Goal: Task Accomplishment & Management: Complete application form

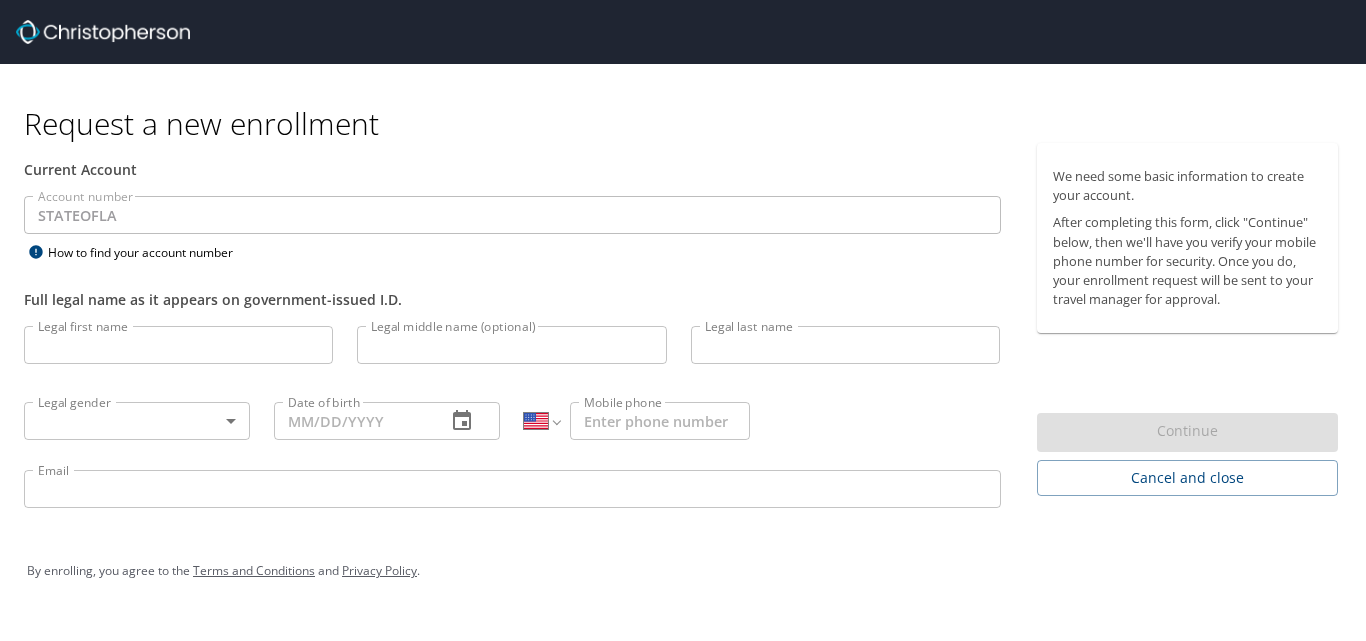
select select "US"
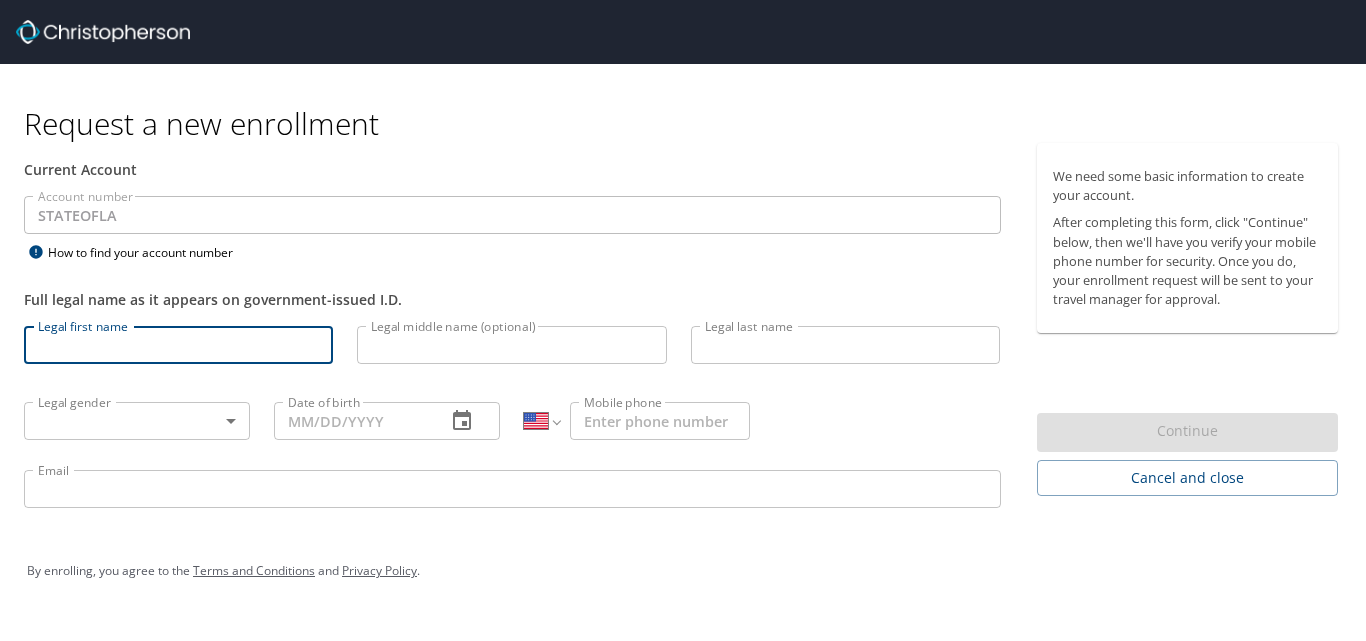
click at [144, 344] on input "Legal first name" at bounding box center [178, 345] width 309 height 38
type input "Amber"
click at [407, 355] on input "Legal middle name (optional)" at bounding box center [511, 345] width 309 height 38
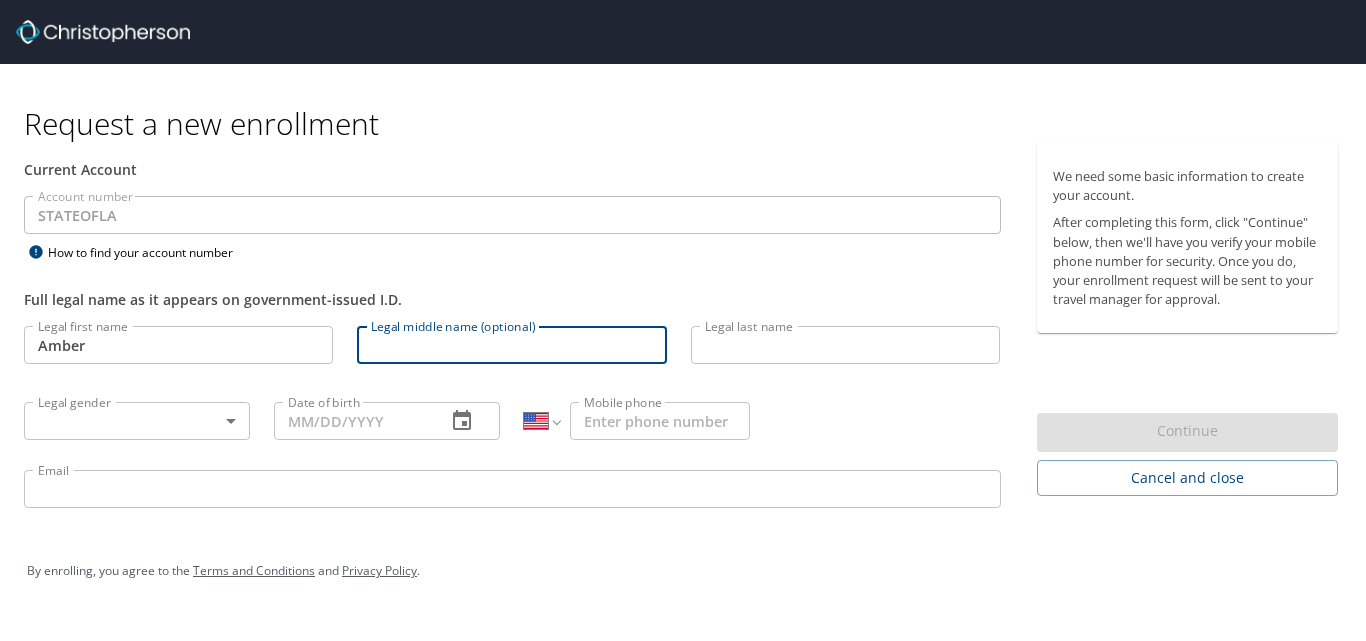
type input "[PERSON_NAME]"
click at [736, 345] on input "Legal last name" at bounding box center [845, 345] width 309 height 38
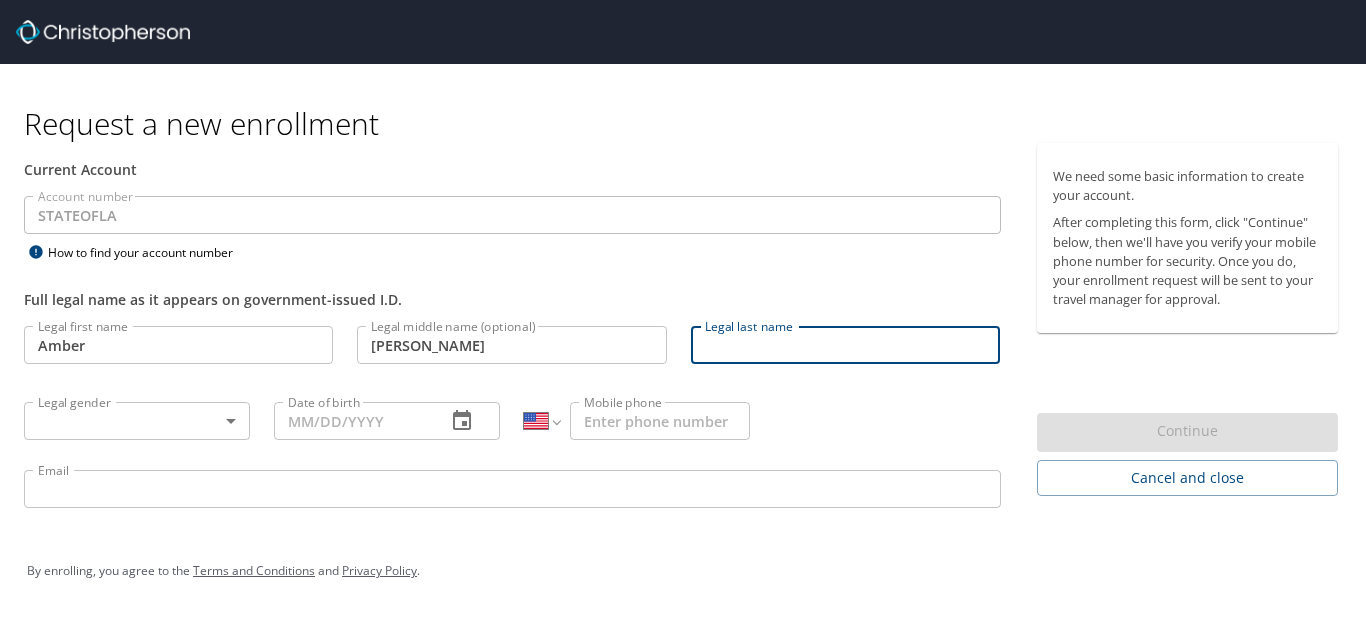
type input "[PERSON_NAME]"
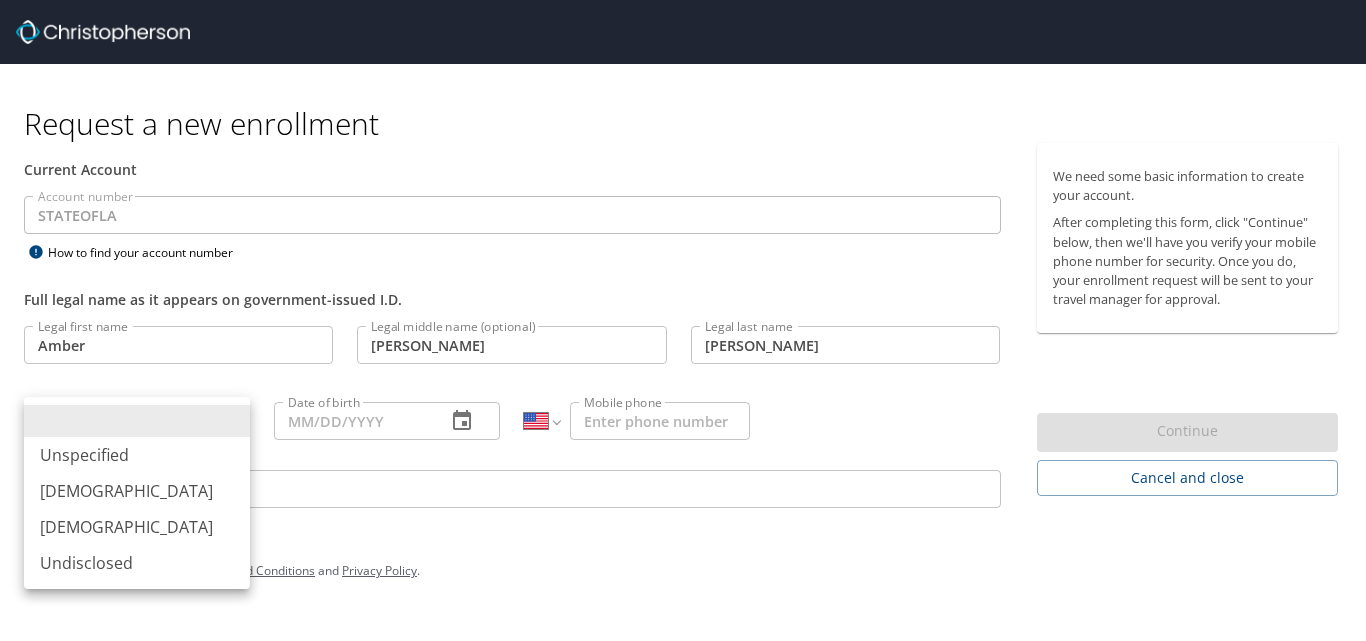
click at [225, 419] on body "Request a new enrollment Current Account Account number STATEOFLA Account numbe…" at bounding box center [683, 320] width 1366 height 641
click at [100, 526] on li "[DEMOGRAPHIC_DATA]" at bounding box center [137, 527] width 226 height 36
type input "[DEMOGRAPHIC_DATA]"
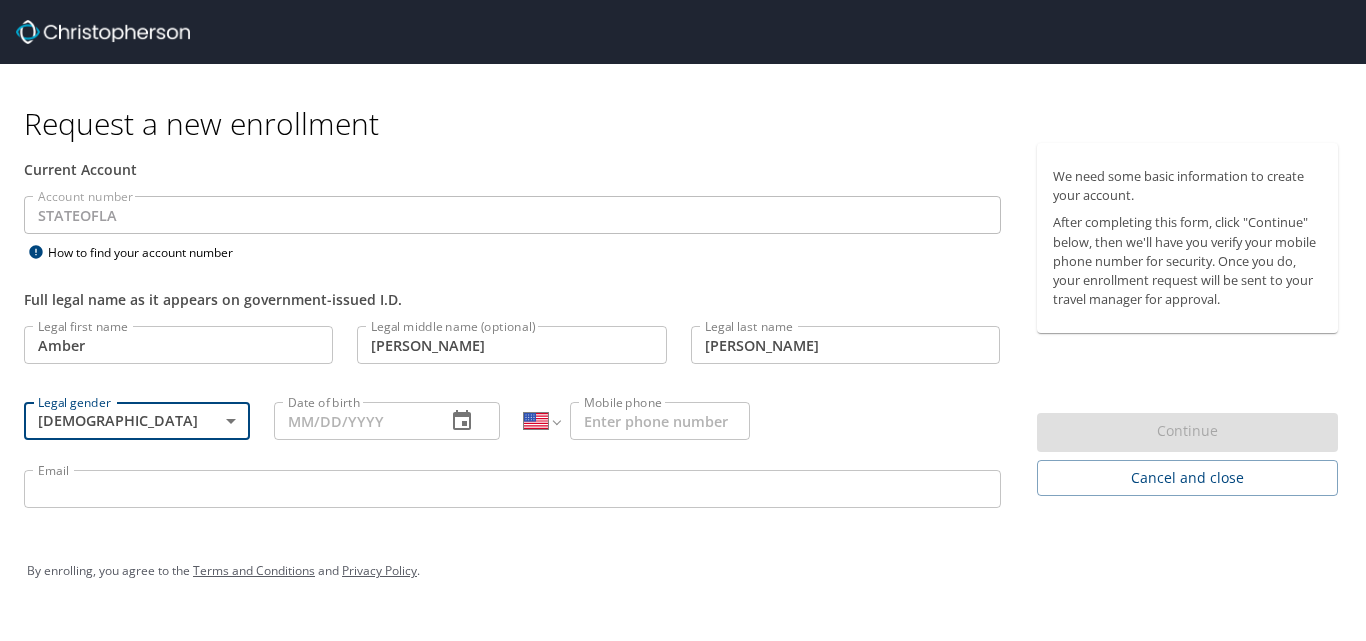
click at [461, 419] on icon "button" at bounding box center [462, 421] width 24 height 24
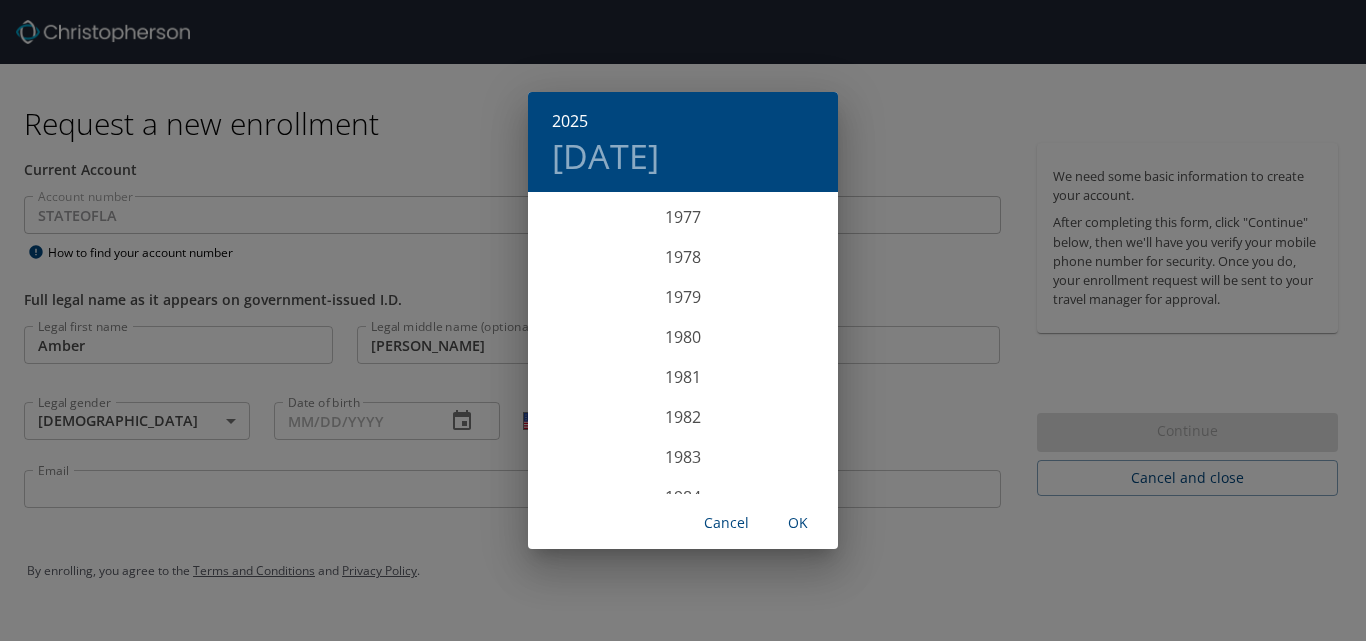
scroll to position [3082, 0]
click at [676, 212] on div "1976" at bounding box center [683, 212] width 310 height 40
click at [679, 229] on div "Feb" at bounding box center [682, 231] width 103 height 75
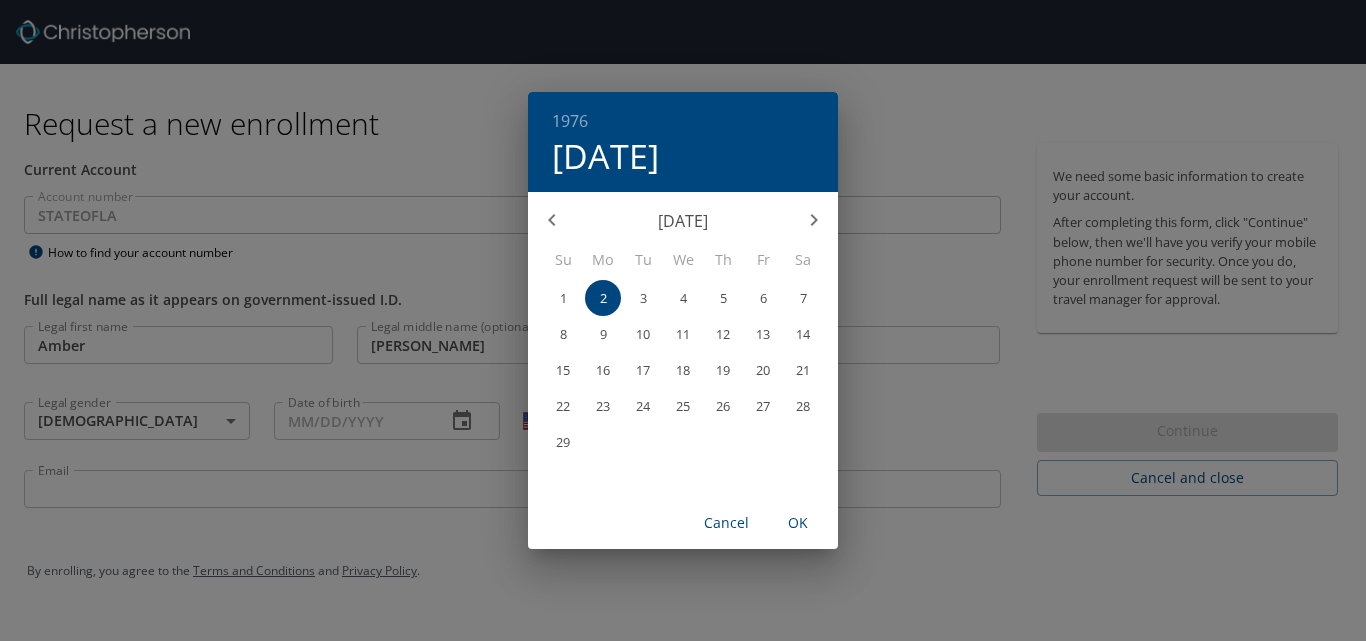
click at [640, 331] on p "10" at bounding box center [643, 334] width 14 height 13
click at [793, 522] on span "OK" at bounding box center [798, 523] width 48 height 25
type input "02/10/1976"
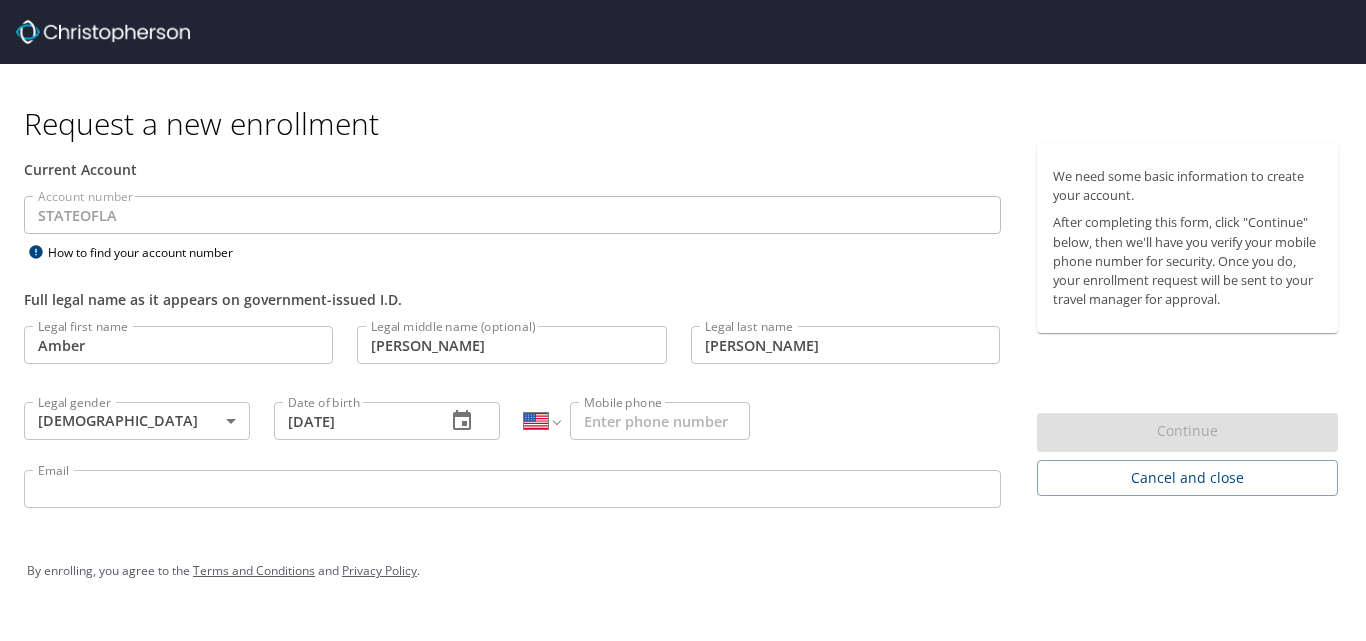
click at [662, 420] on input "Mobile phone" at bounding box center [660, 421] width 180 height 38
type input "[PHONE_NUMBER]"
click at [225, 489] on input "Email" at bounding box center [512, 489] width 977 height 38
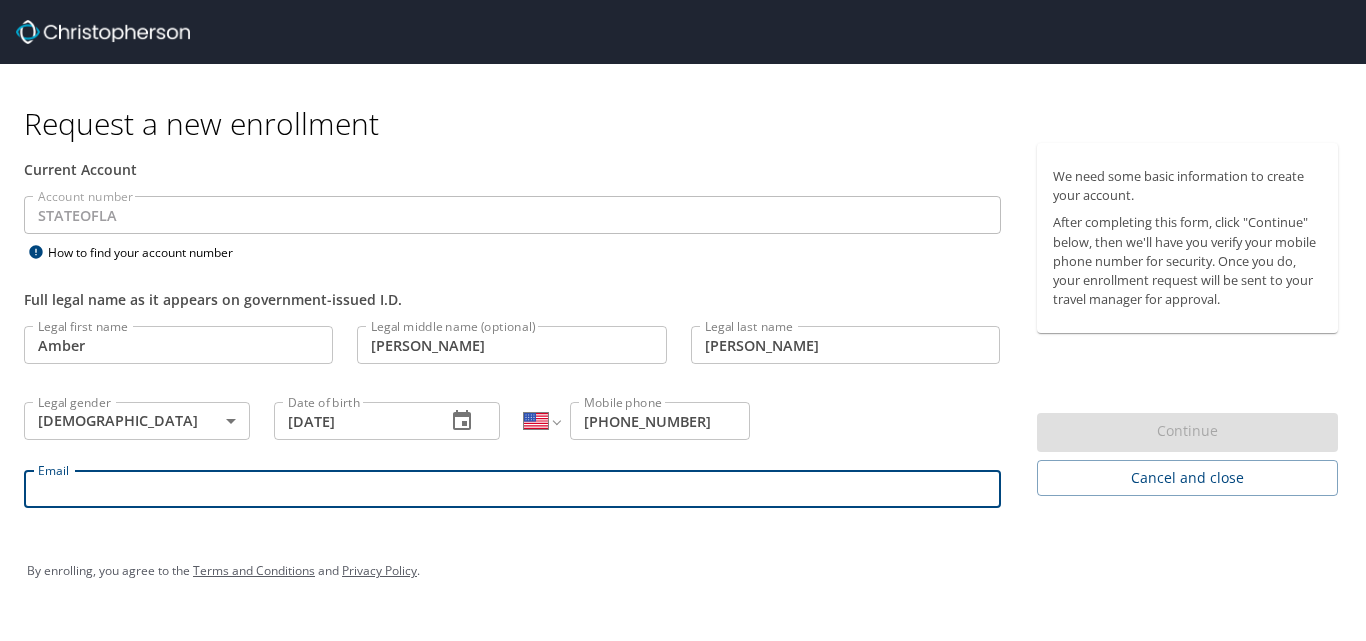
type input "[EMAIL_ADDRESS][DOMAIN_NAME]"
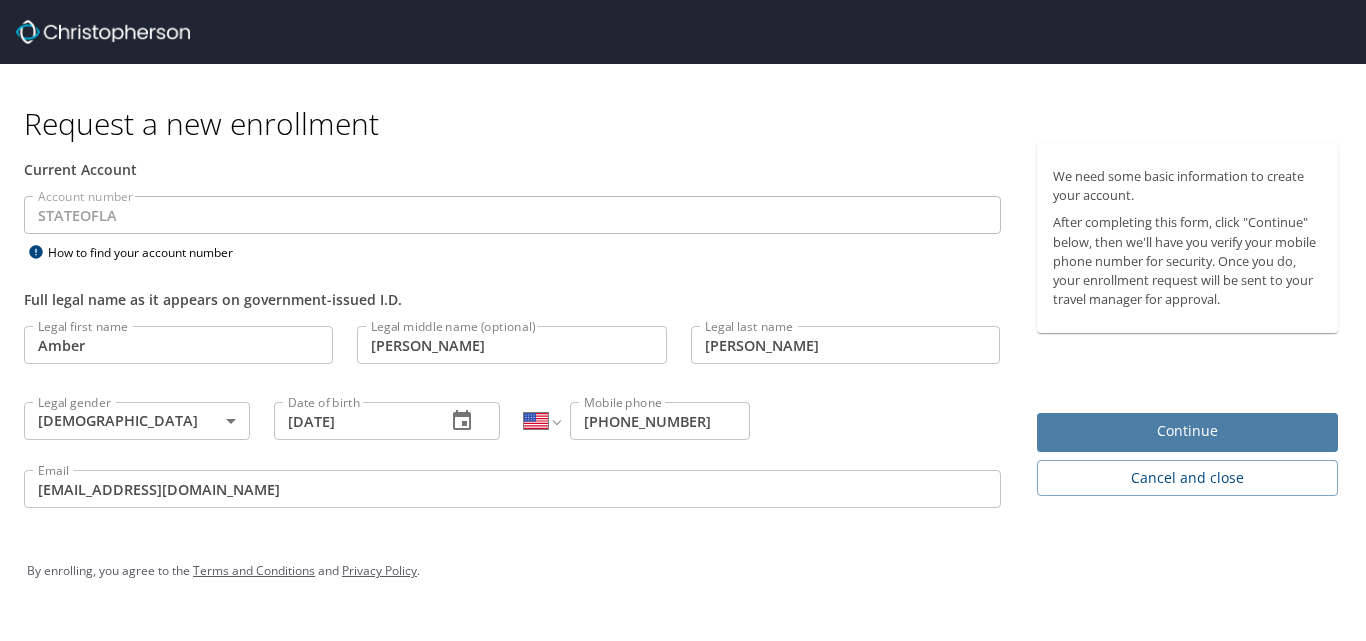
click at [1173, 430] on span "Continue" at bounding box center [1188, 431] width 270 height 25
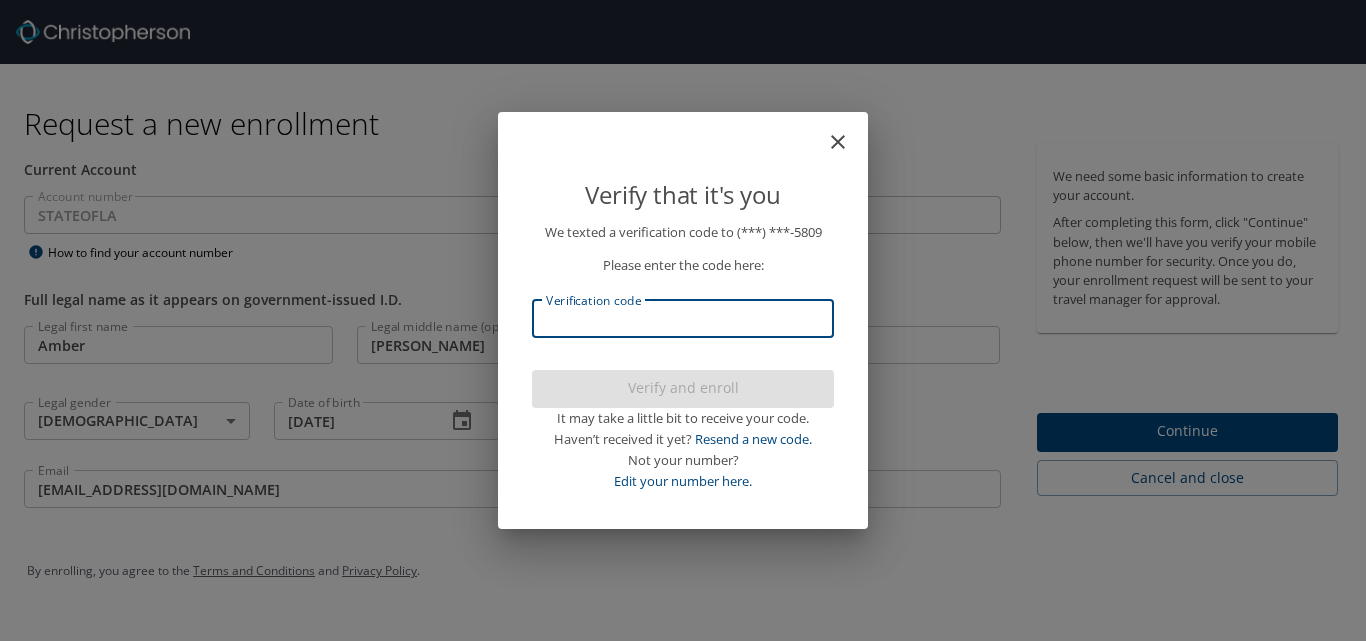
click at [648, 312] on input "Verification code" at bounding box center [683, 319] width 302 height 38
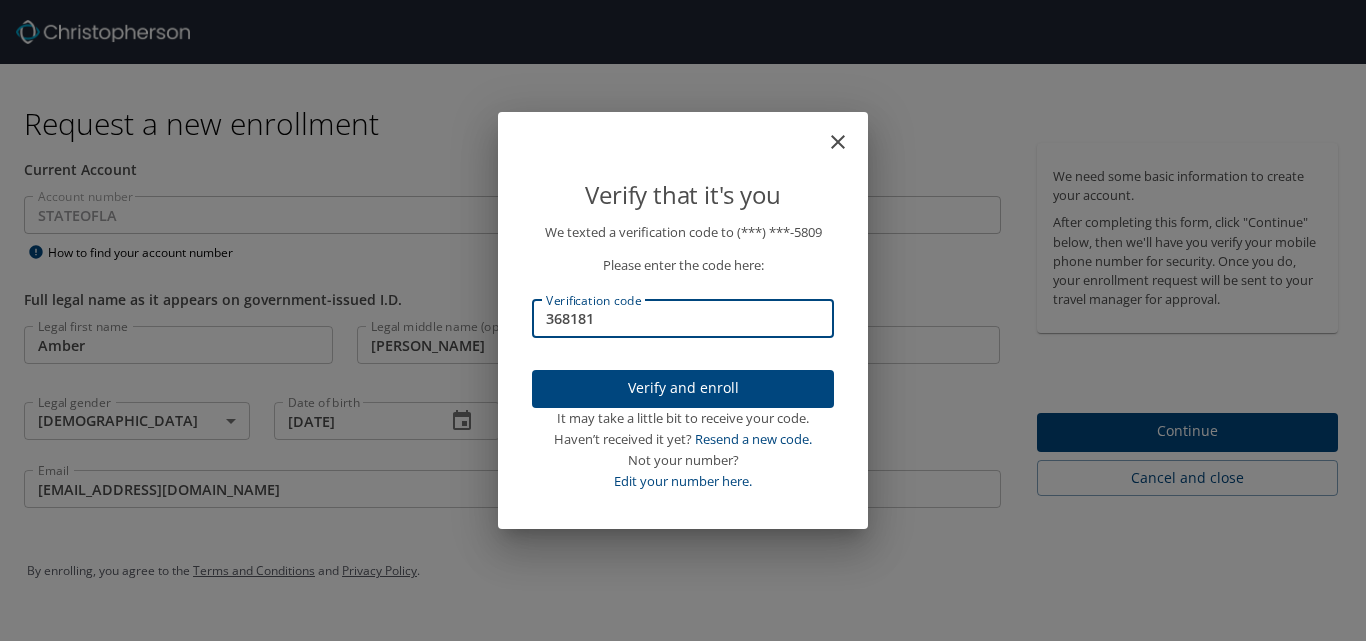
type input "368181"
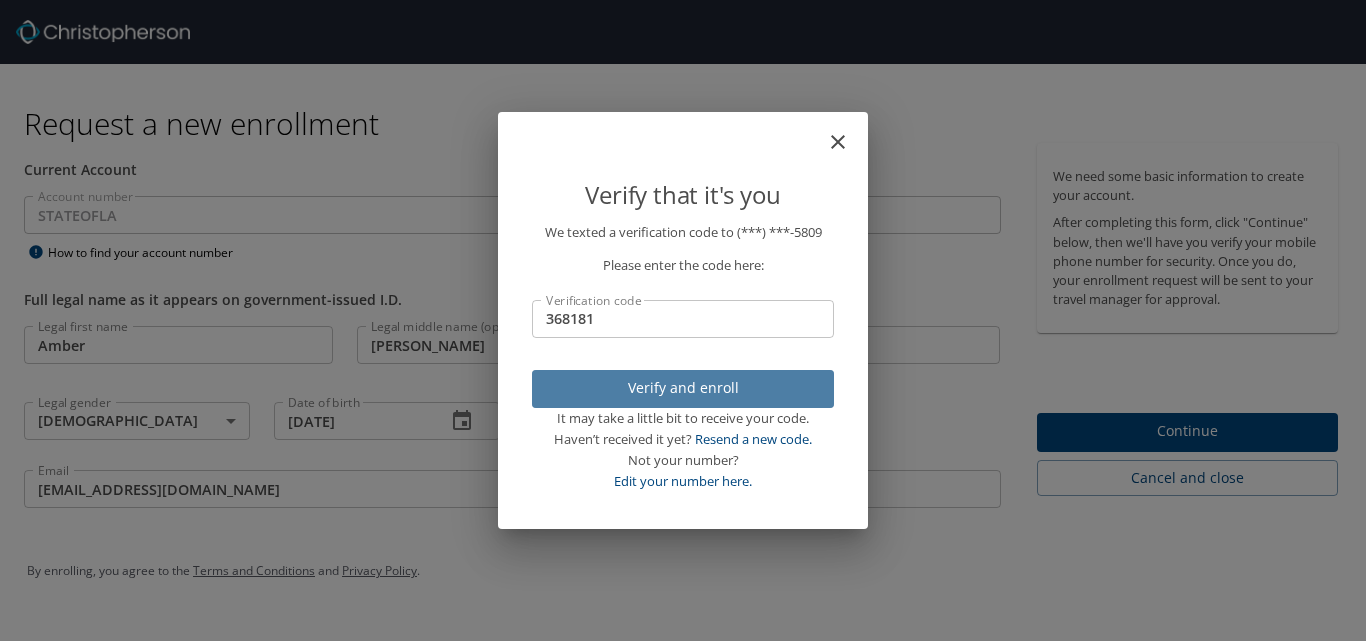
click at [679, 386] on span "Verify and enroll" at bounding box center [683, 388] width 270 height 25
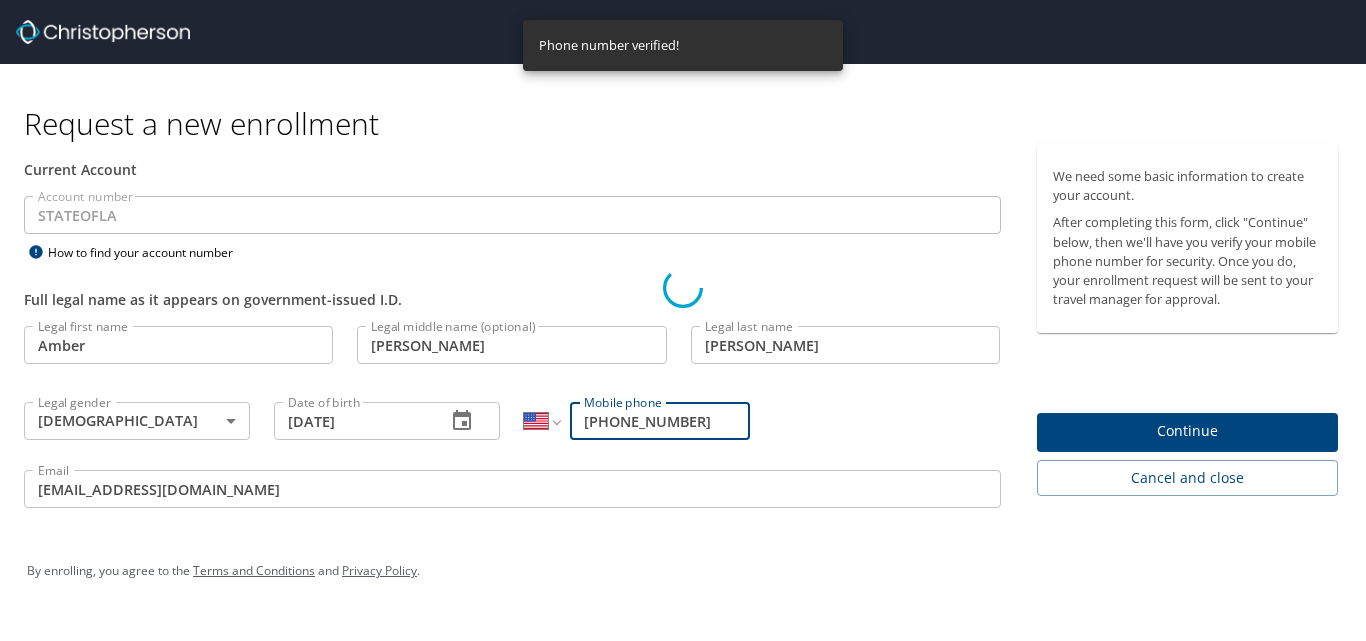
click at [1136, 425] on div "Verify that it's you We texted a verification code to (***) ***- 5809 Please en…" at bounding box center [683, 320] width 1366 height 641
click at [1164, 436] on div "Verify that it's you We texted a verification code to (***) ***- 5809 Please en…" at bounding box center [683, 320] width 1366 height 641
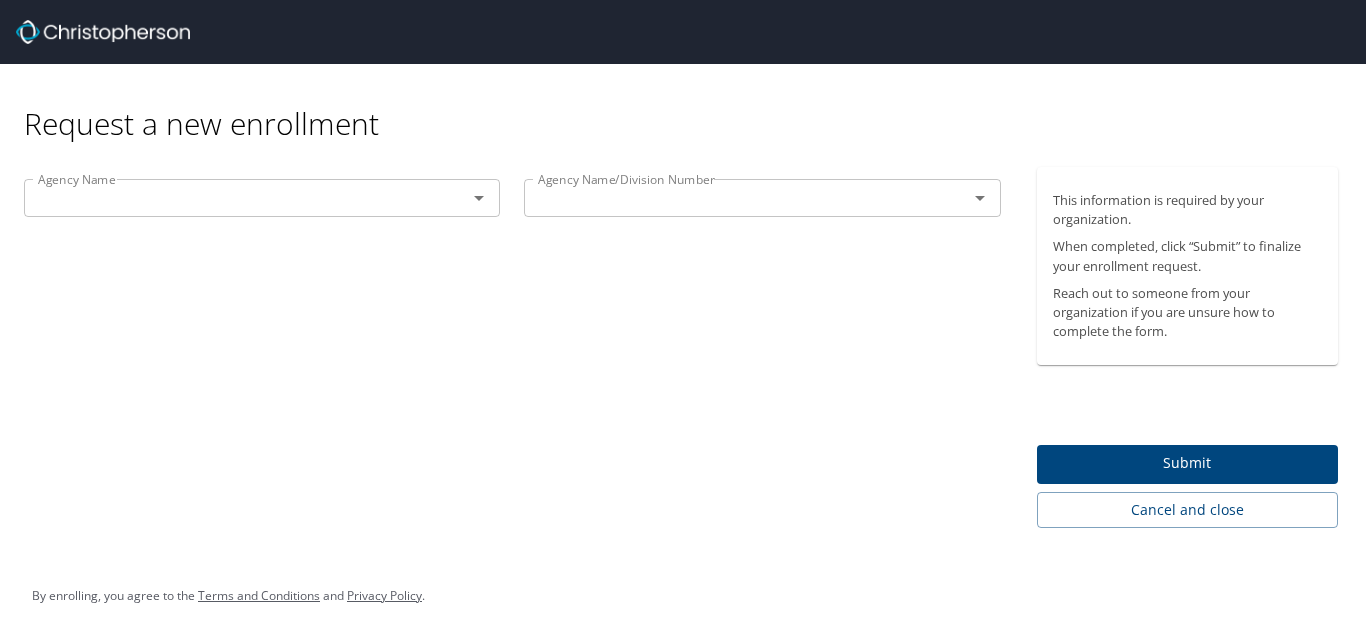
click at [478, 202] on icon "Open" at bounding box center [479, 198] width 24 height 24
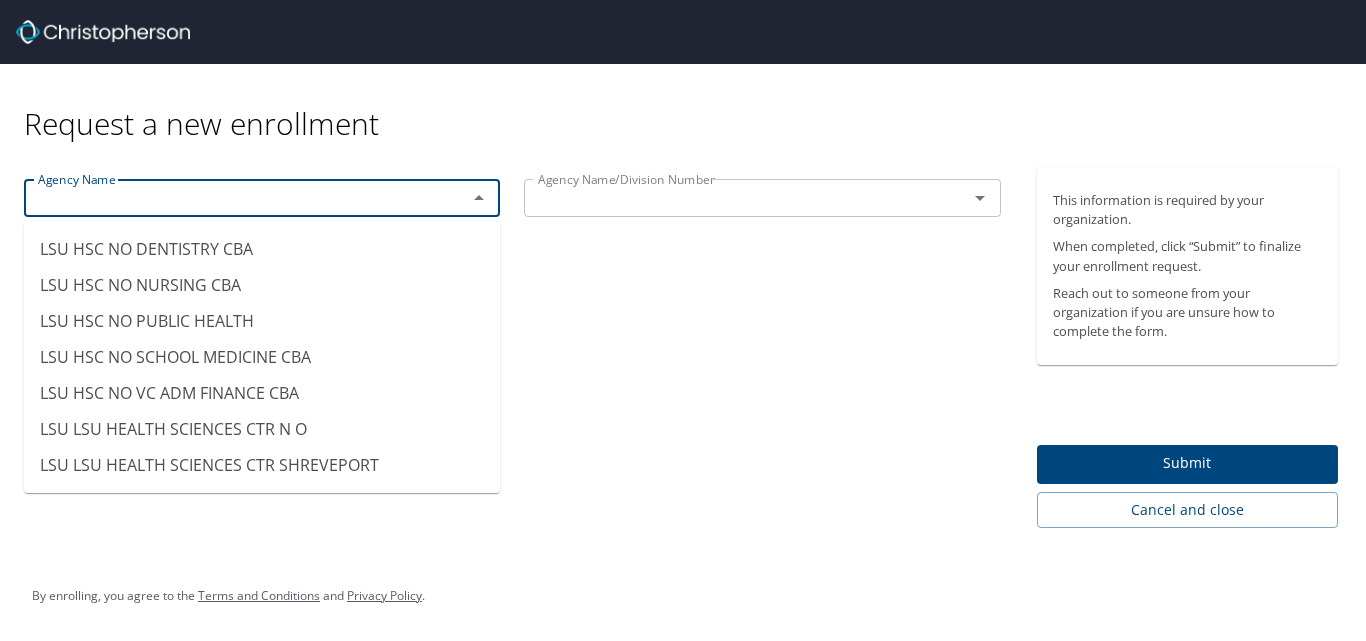
scroll to position [9832, 0]
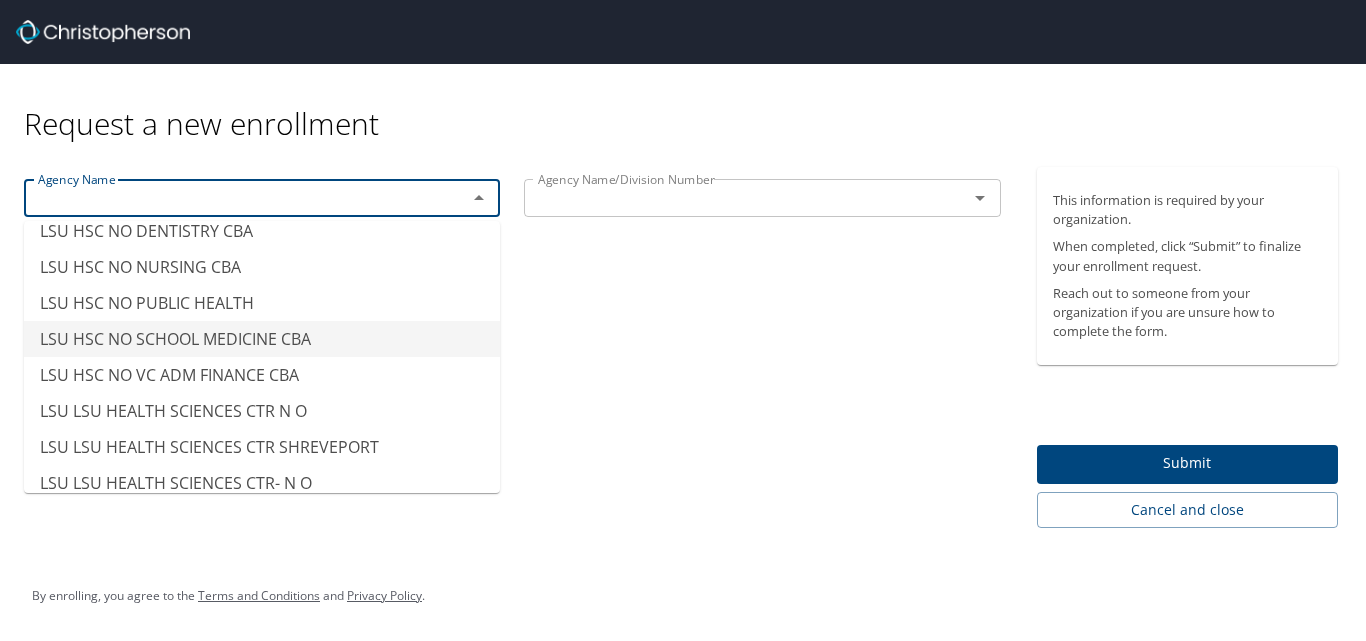
click at [260, 321] on li "LSU HSC NO SCHOOL MEDICINE CBA" at bounding box center [262, 339] width 476 height 36
type input "LSU HSC NO SCHOOL MEDICINE CBA"
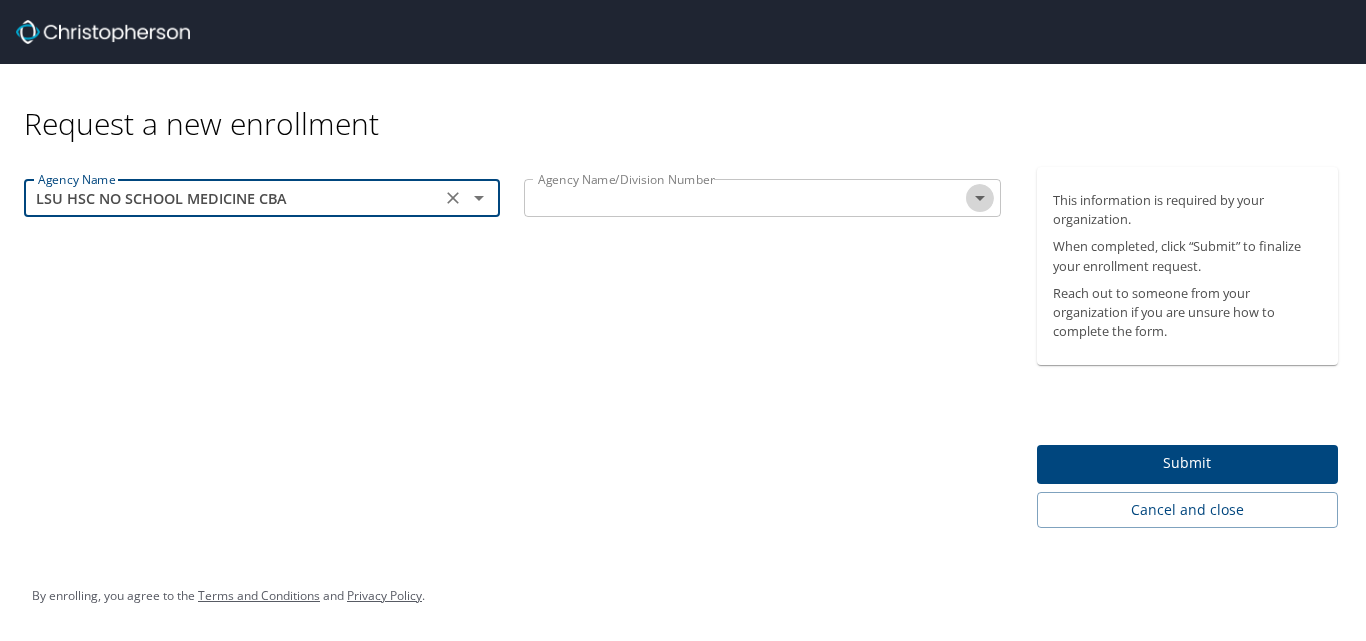
click at [989, 202] on icon "Open" at bounding box center [980, 198] width 24 height 24
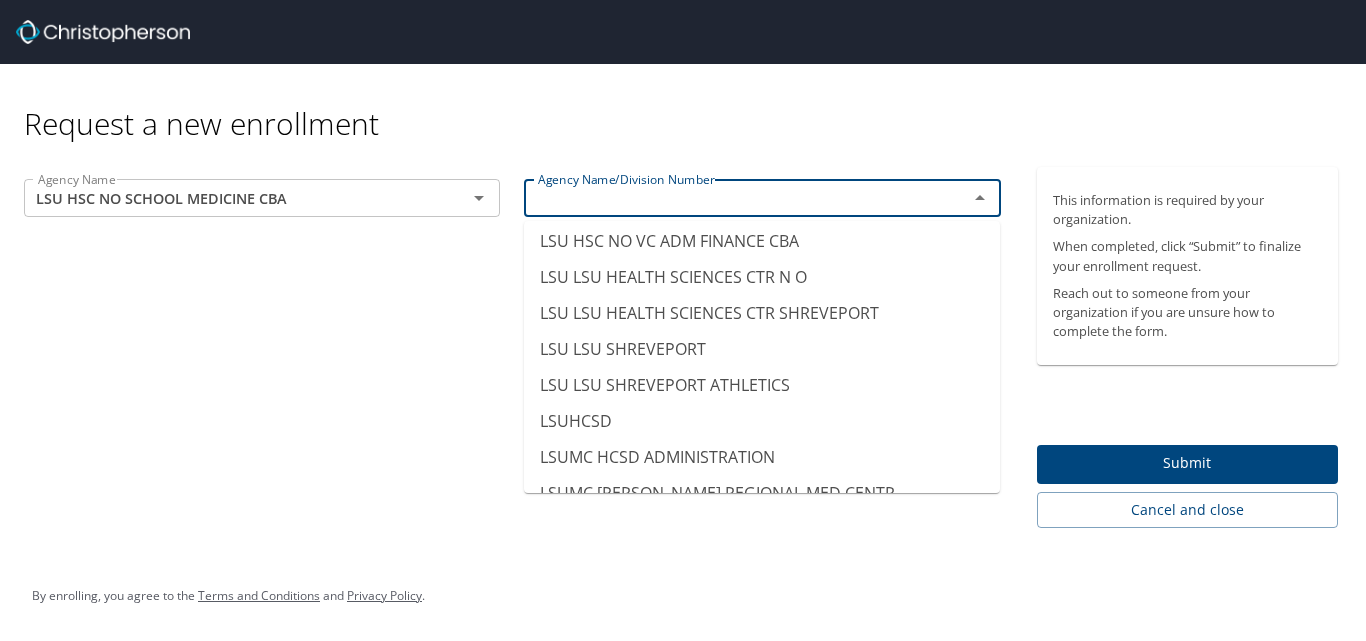
scroll to position [9743, 0]
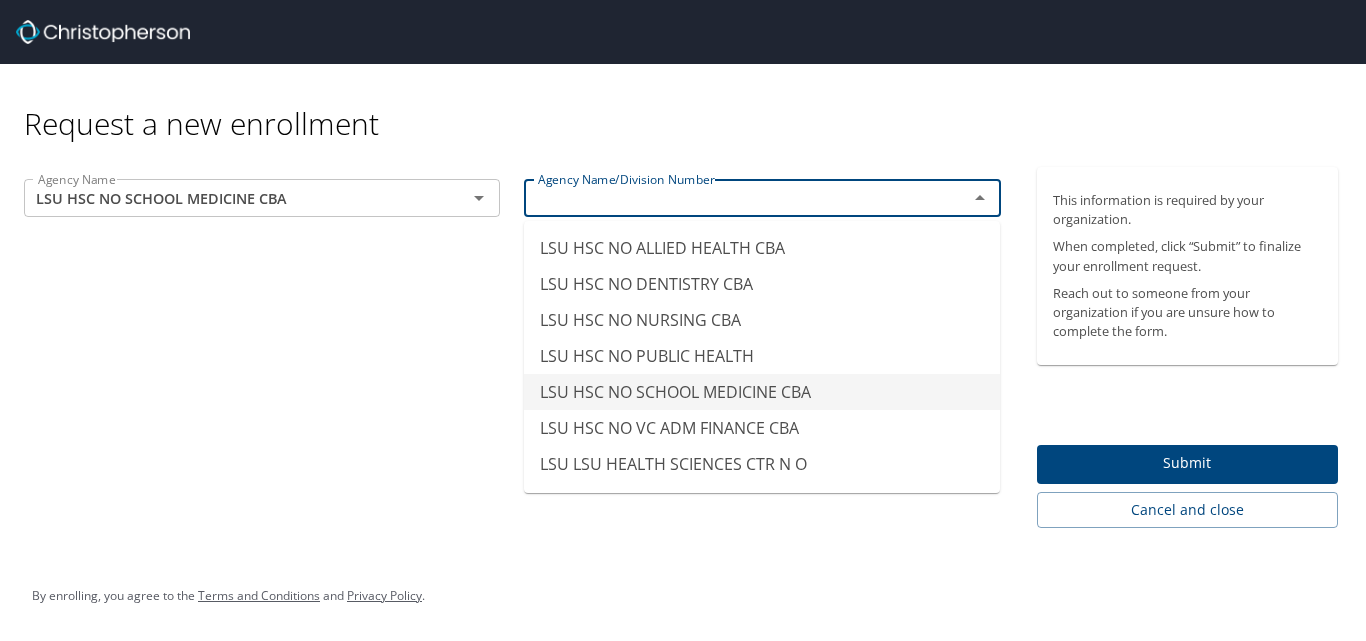
click at [684, 374] on li "LSU HSC NO SCHOOL MEDICINE CBA" at bounding box center [762, 392] width 476 height 36
type input "LSU HSC NO SCHOOL MEDICINE CBA"
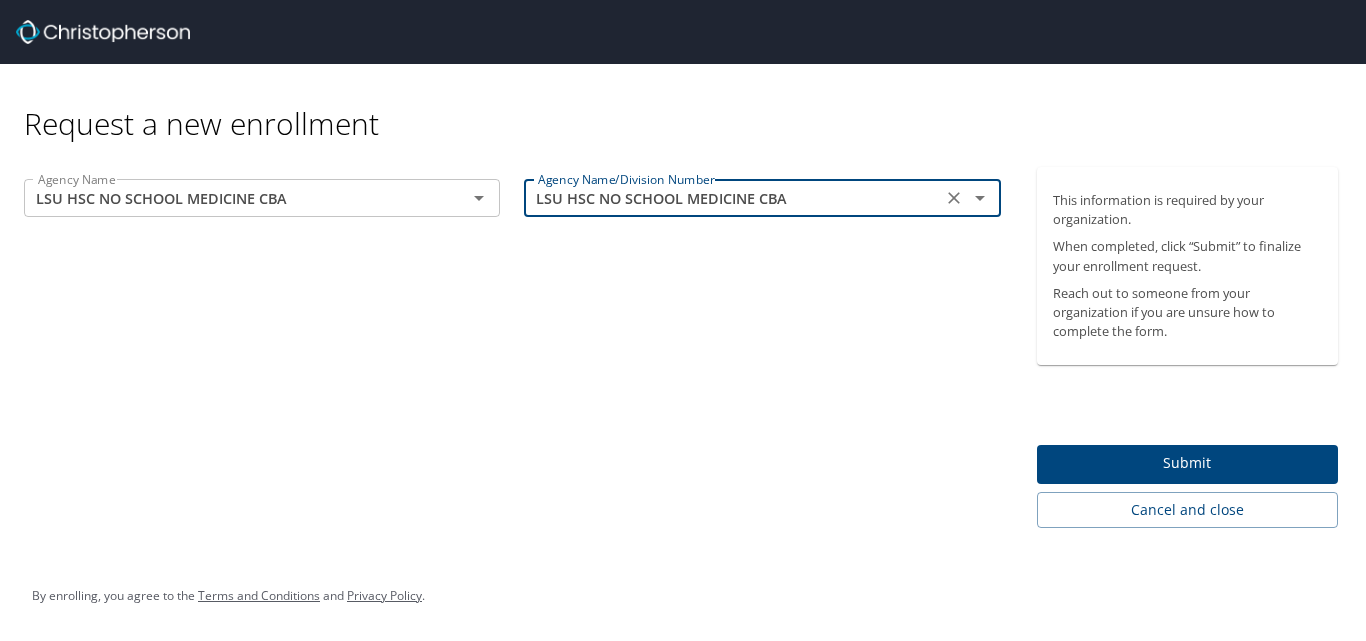
click at [1171, 458] on span "Submit" at bounding box center [1188, 463] width 270 height 25
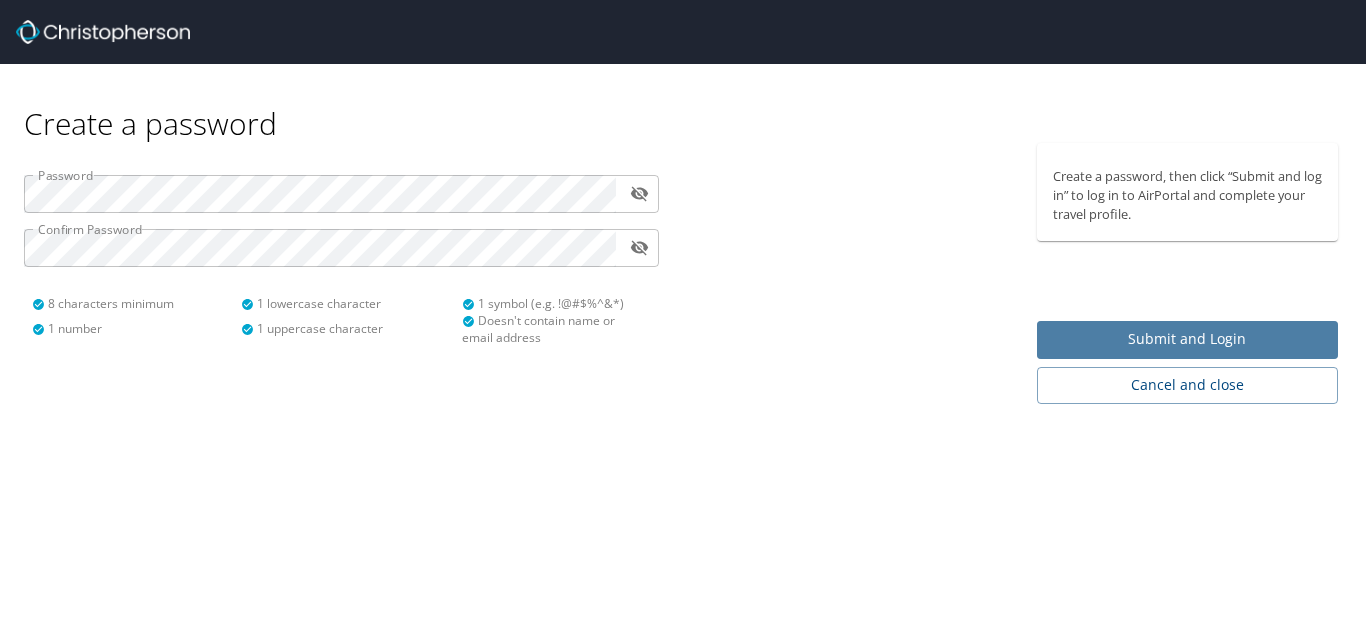
click at [1170, 330] on span "Submit and Login" at bounding box center [1188, 339] width 270 height 25
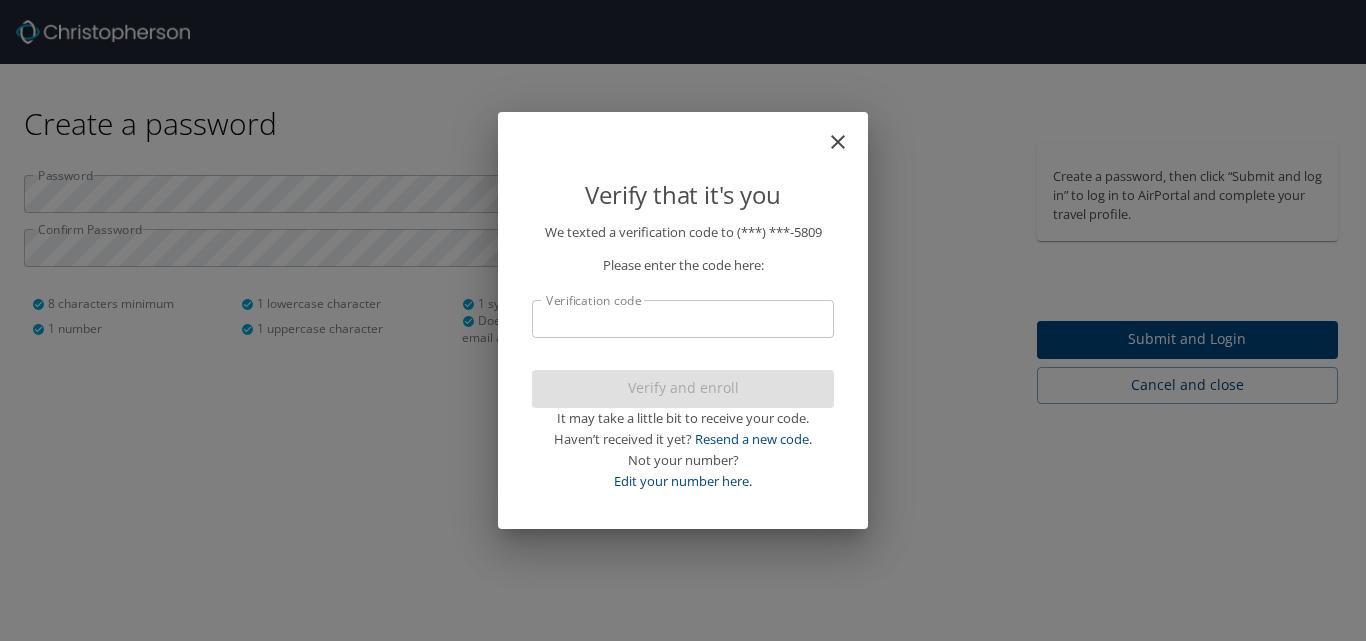
click at [552, 326] on input "Verification code" at bounding box center [683, 319] width 302 height 38
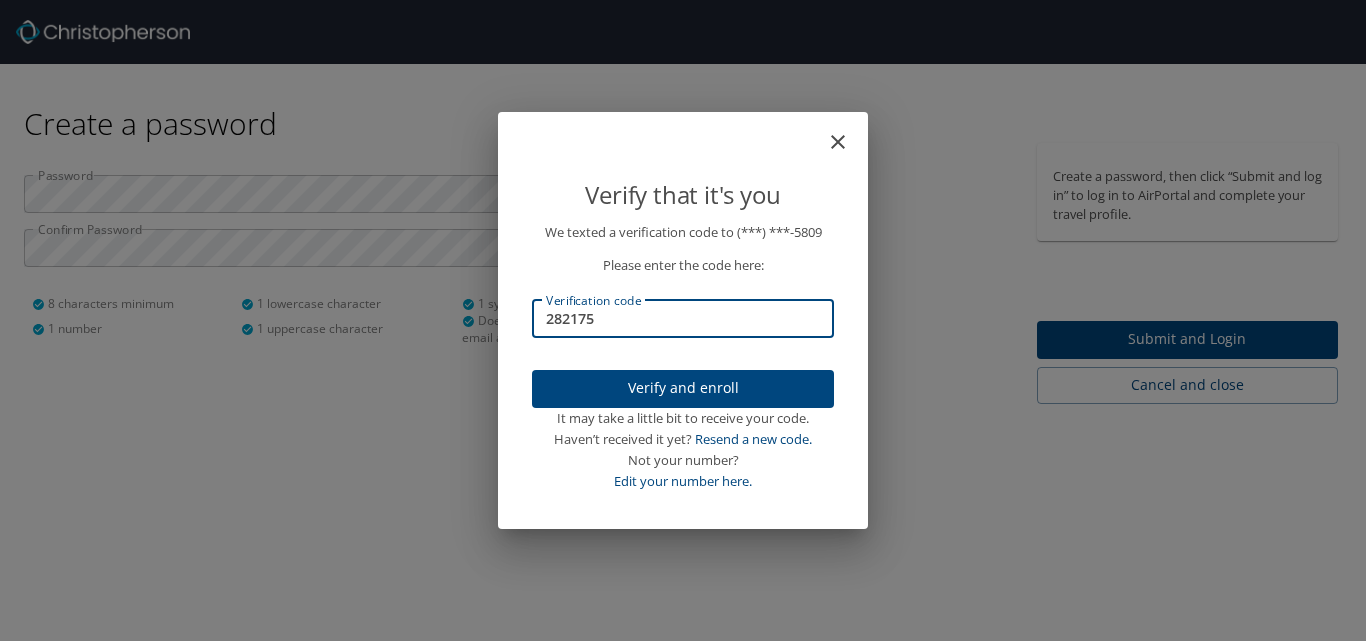
type input "282175"
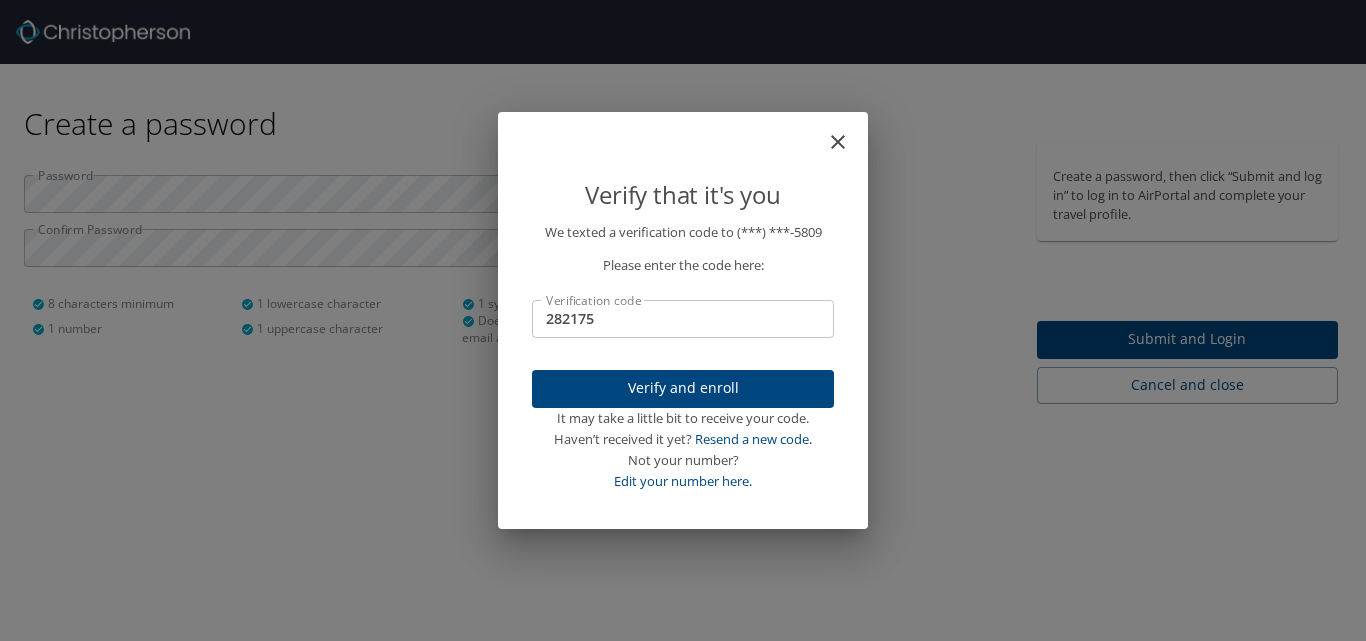
click at [661, 367] on p "We texted a verification code to (***) ***- 5809 Please enter the code here: Ve…" at bounding box center [683, 356] width 302 height 269
click at [663, 380] on span "Verify and enroll" at bounding box center [683, 388] width 270 height 25
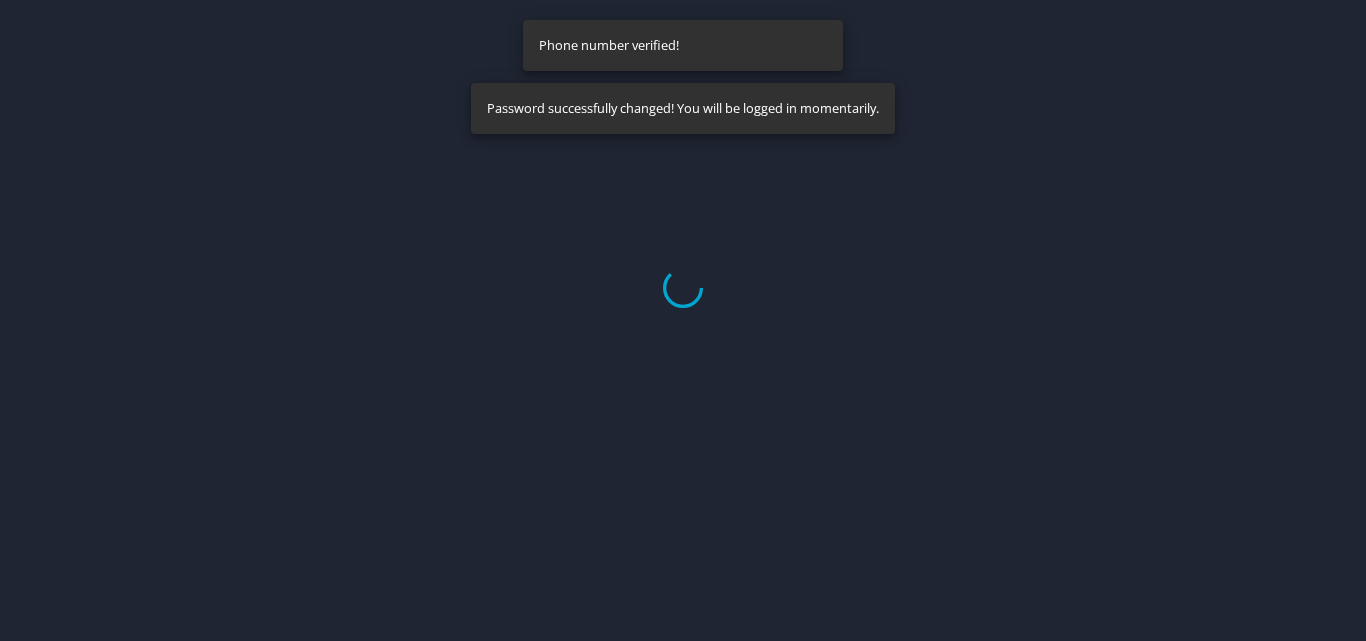
select select "US"
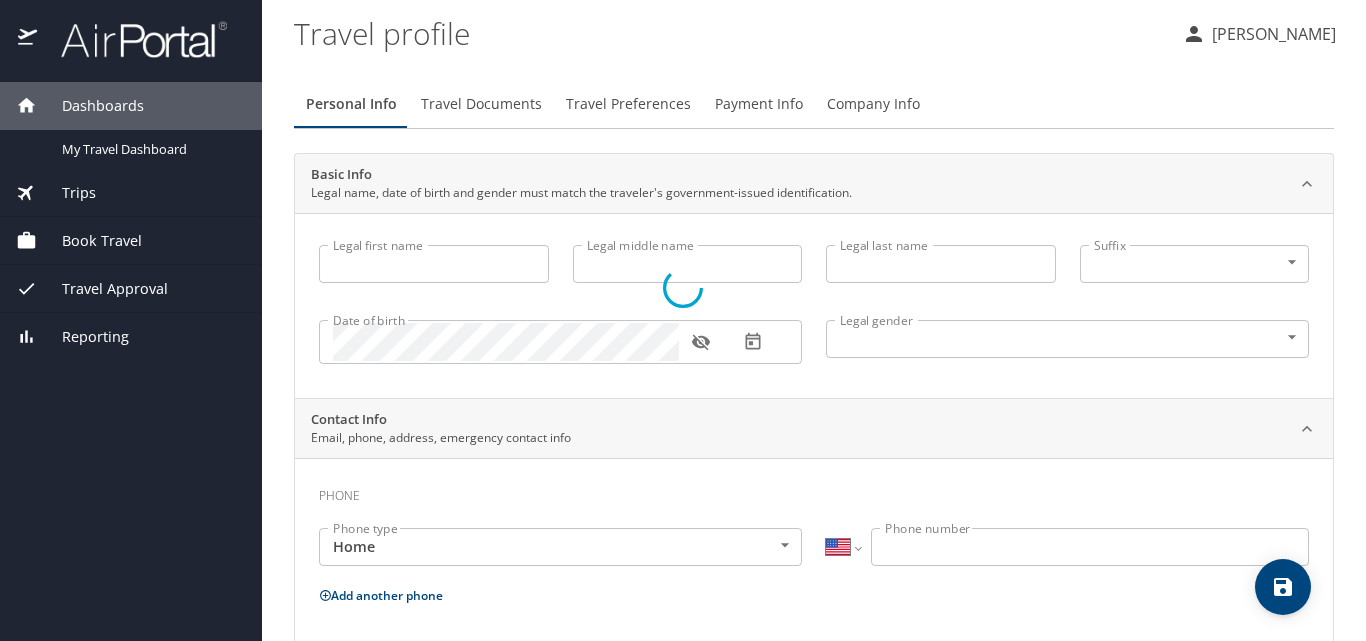
type input "Amber"
type input "[PERSON_NAME]"
type input "[DEMOGRAPHIC_DATA]"
select select "US"
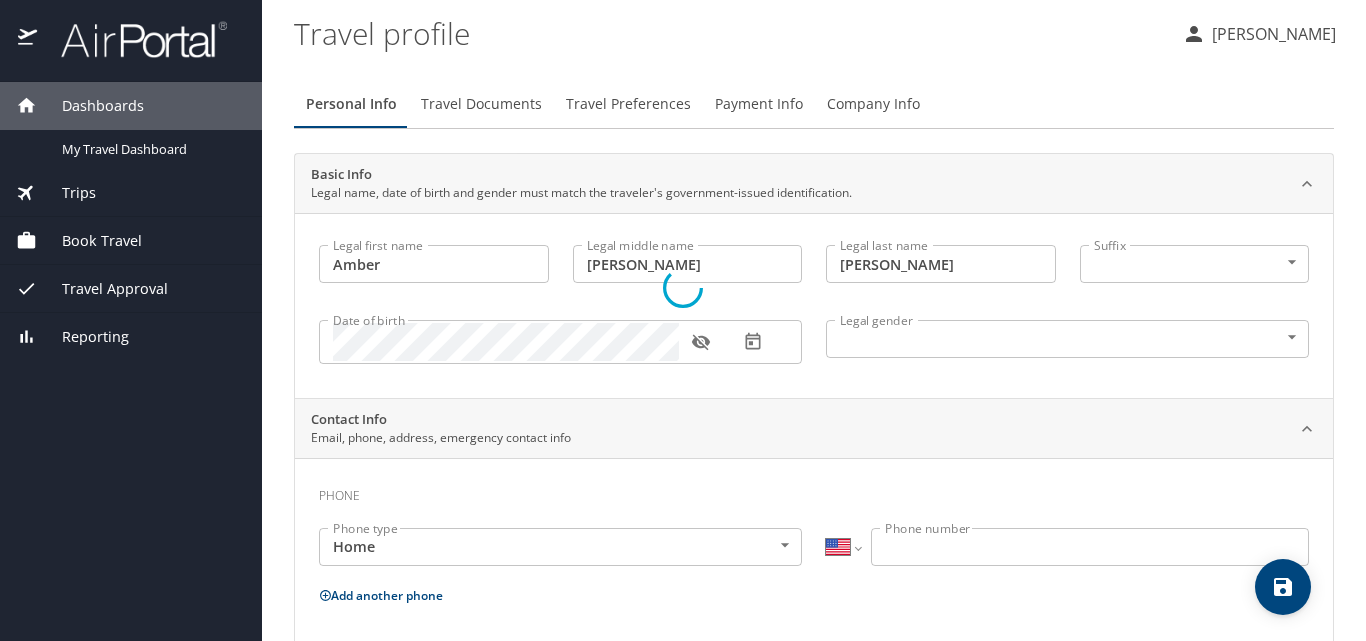
select select "US"
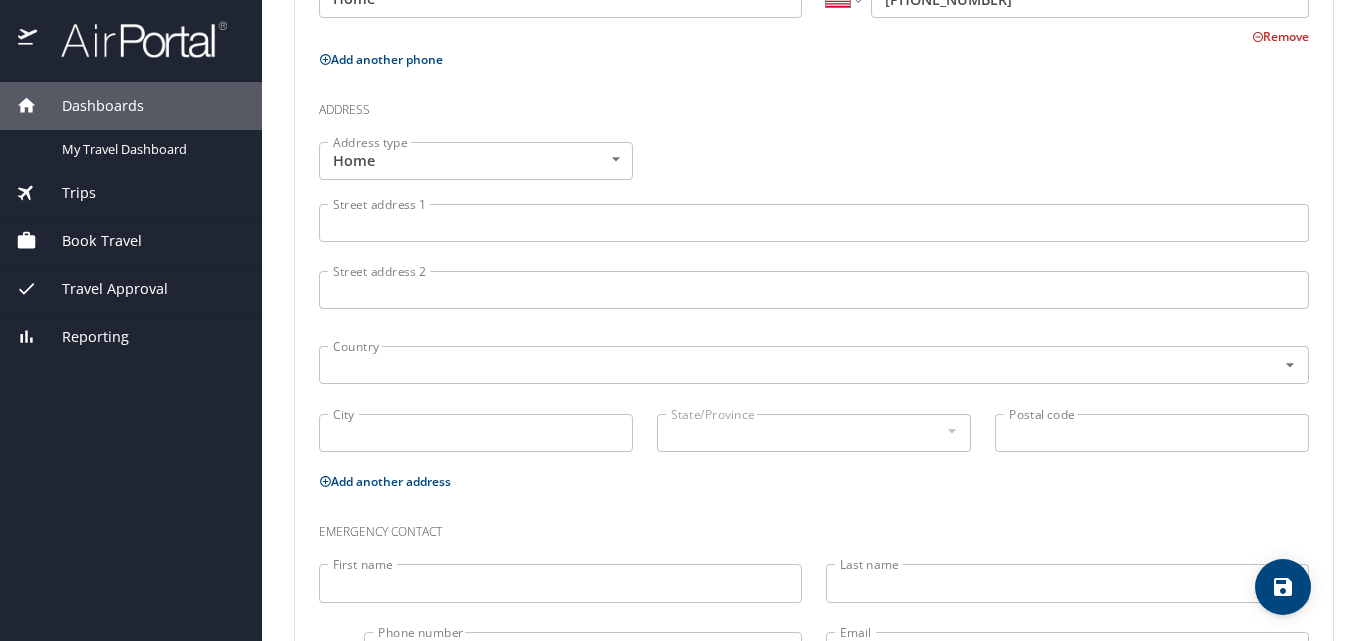
scroll to position [674, 0]
click at [398, 206] on input "Street address 1" at bounding box center [814, 219] width 990 height 38
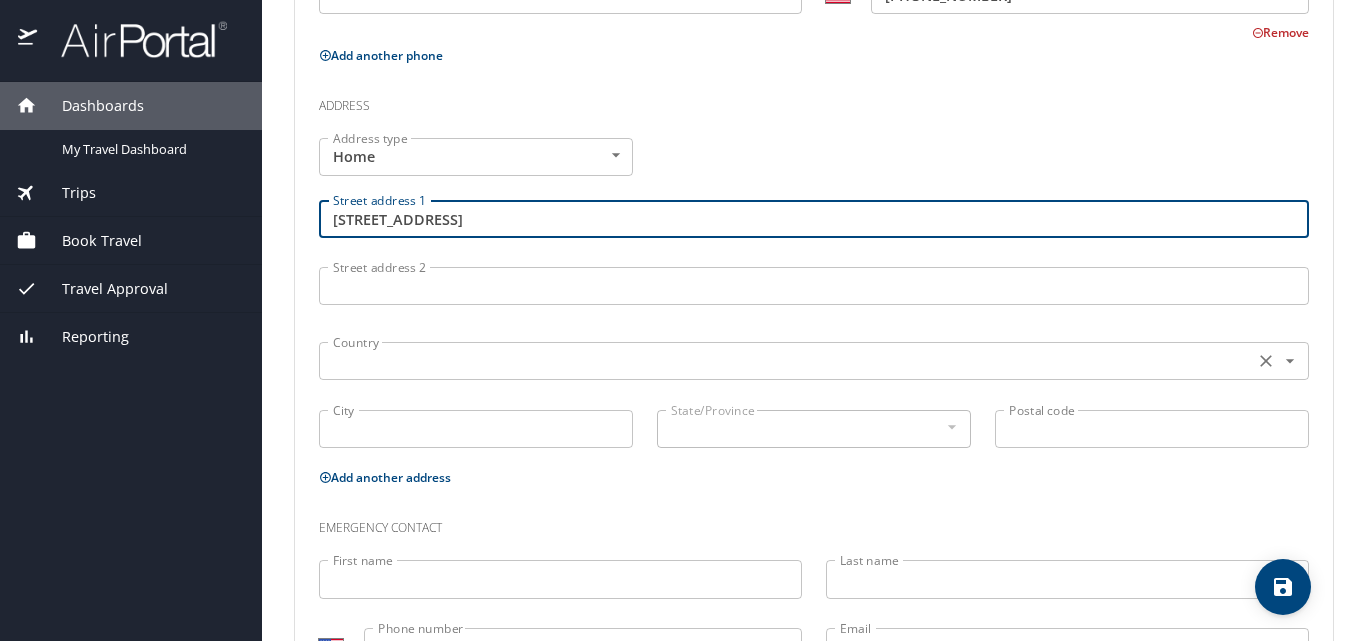
type input "[STREET_ADDRESS]"
click at [368, 356] on input "text" at bounding box center [784, 361] width 919 height 26
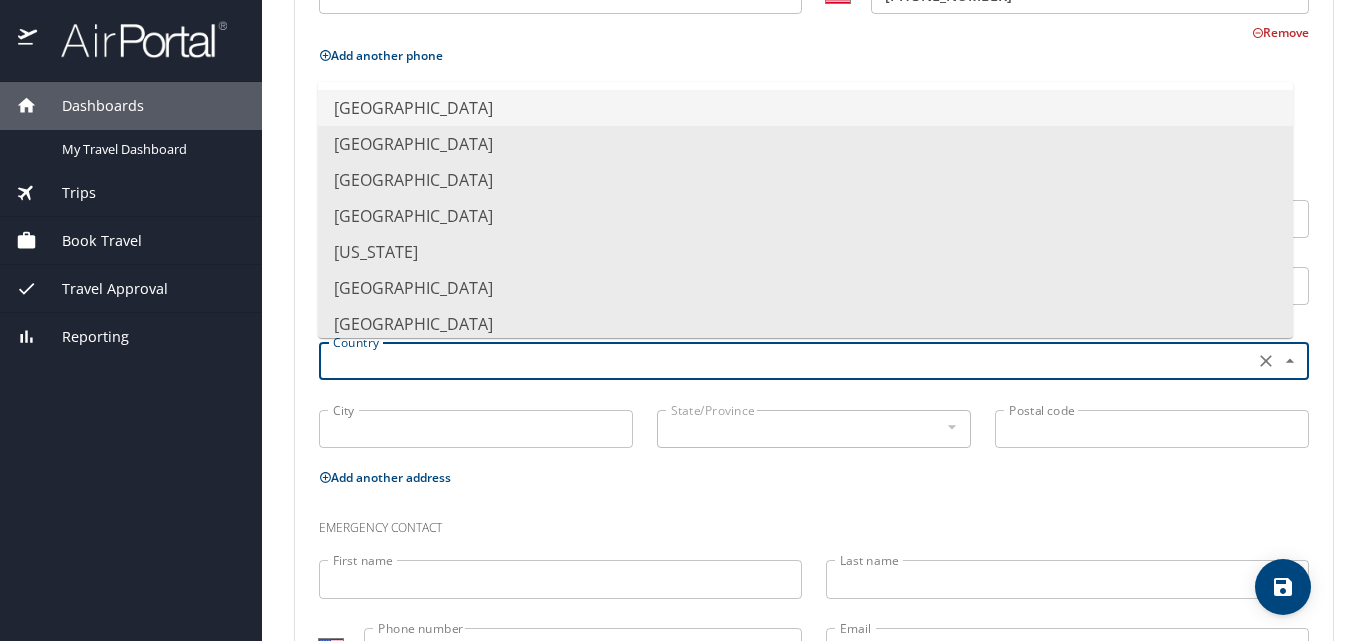
click at [409, 105] on li "[GEOGRAPHIC_DATA]" at bounding box center [805, 108] width 975 height 36
type input "[GEOGRAPHIC_DATA]"
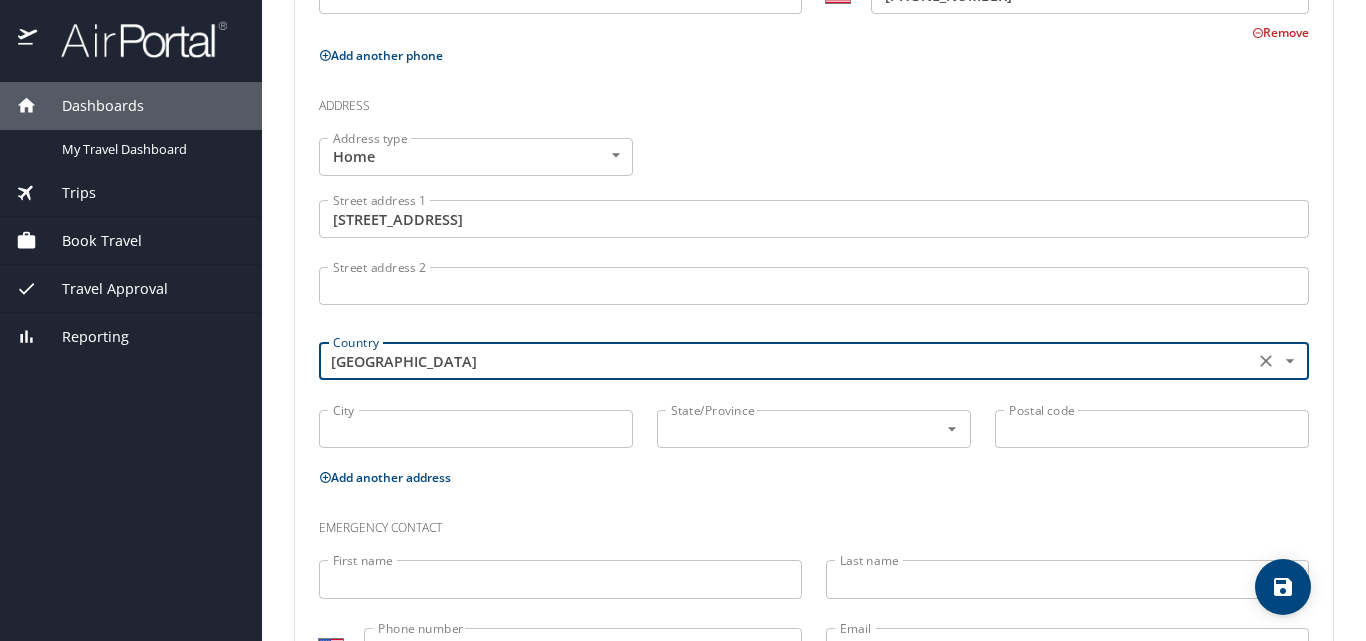
click at [373, 424] on input "City" at bounding box center [476, 429] width 314 height 38
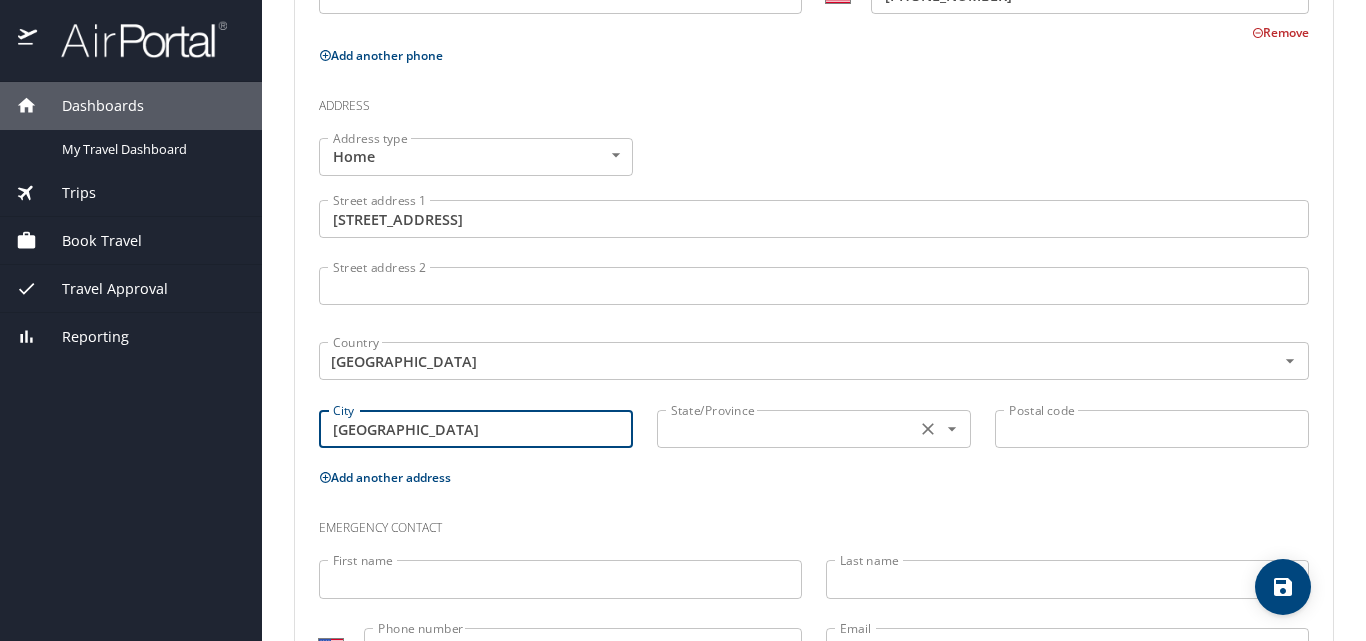
type input "[GEOGRAPHIC_DATA]"
click at [698, 432] on input "text" at bounding box center [784, 429] width 243 height 26
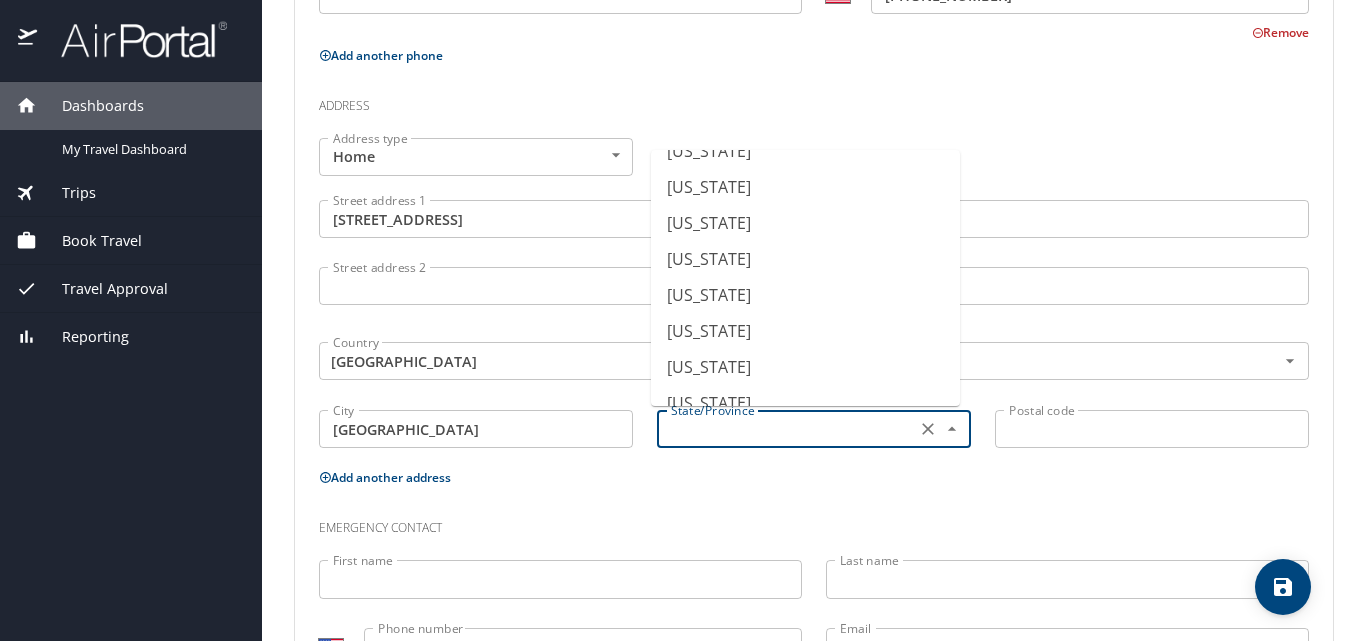
scroll to position [559, 0]
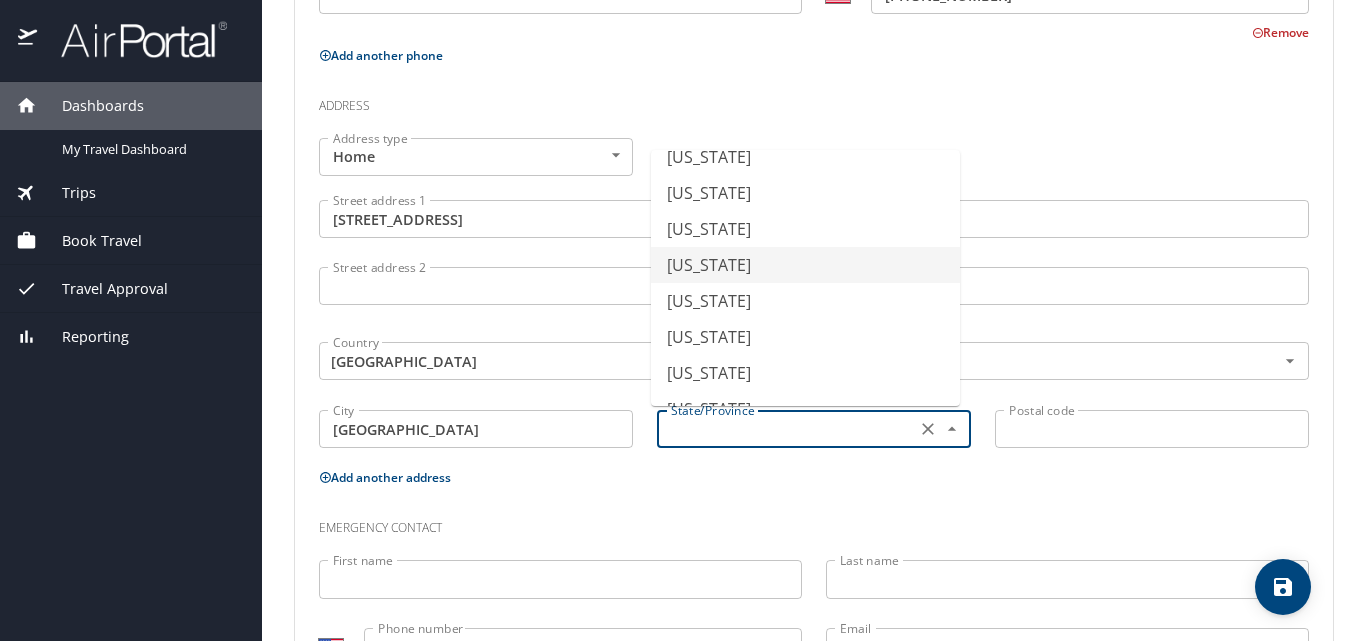
click at [716, 267] on li "[US_STATE]" at bounding box center [805, 265] width 309 height 36
type input "[US_STATE]"
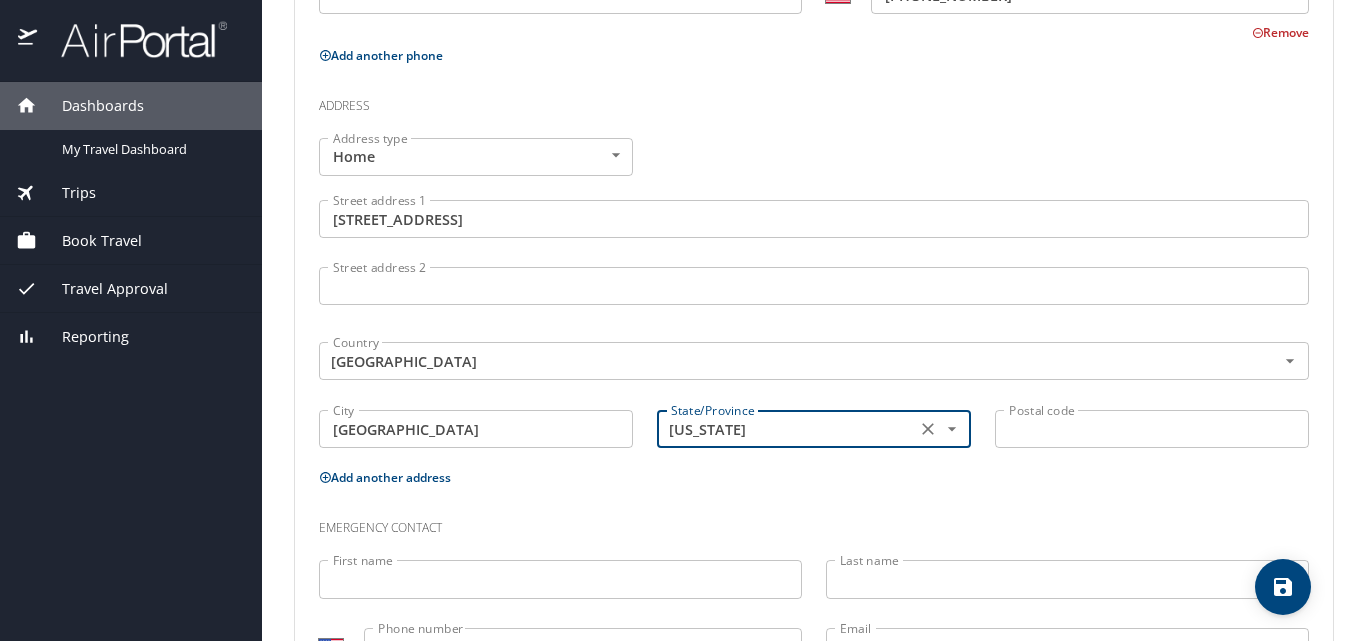
click at [1040, 431] on input "Postal code" at bounding box center [1152, 429] width 314 height 38
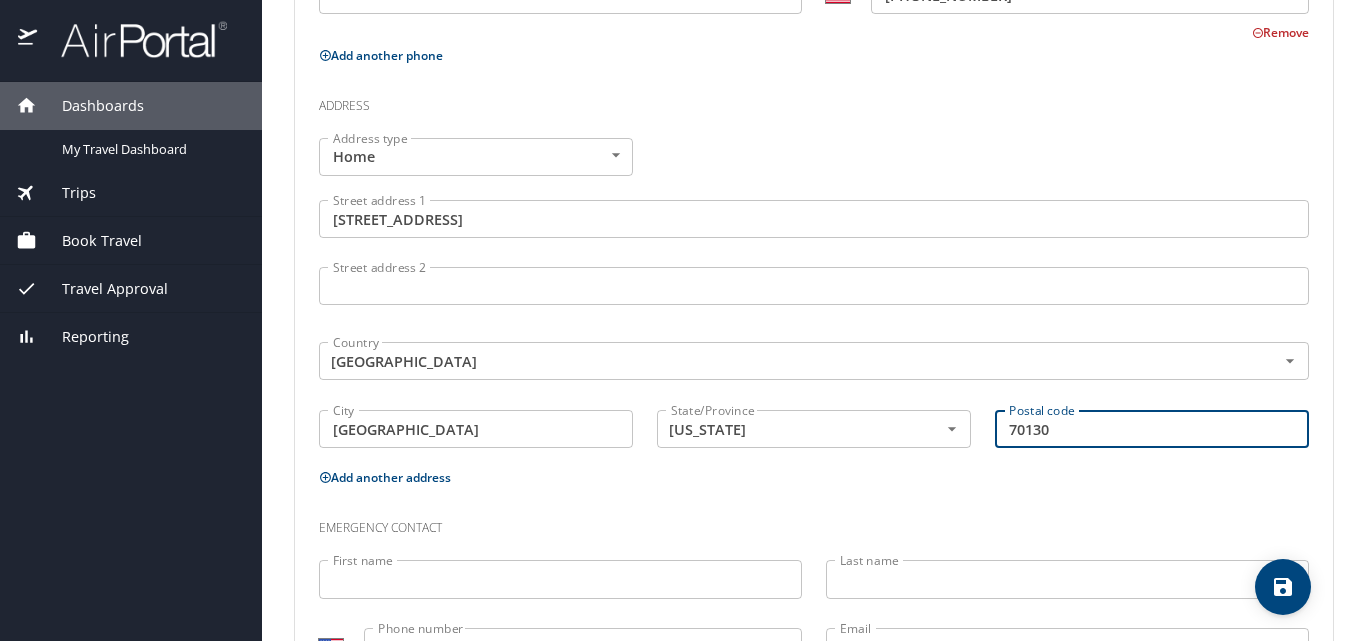
type input "70130"
click at [408, 583] on input "First name" at bounding box center [560, 579] width 483 height 38
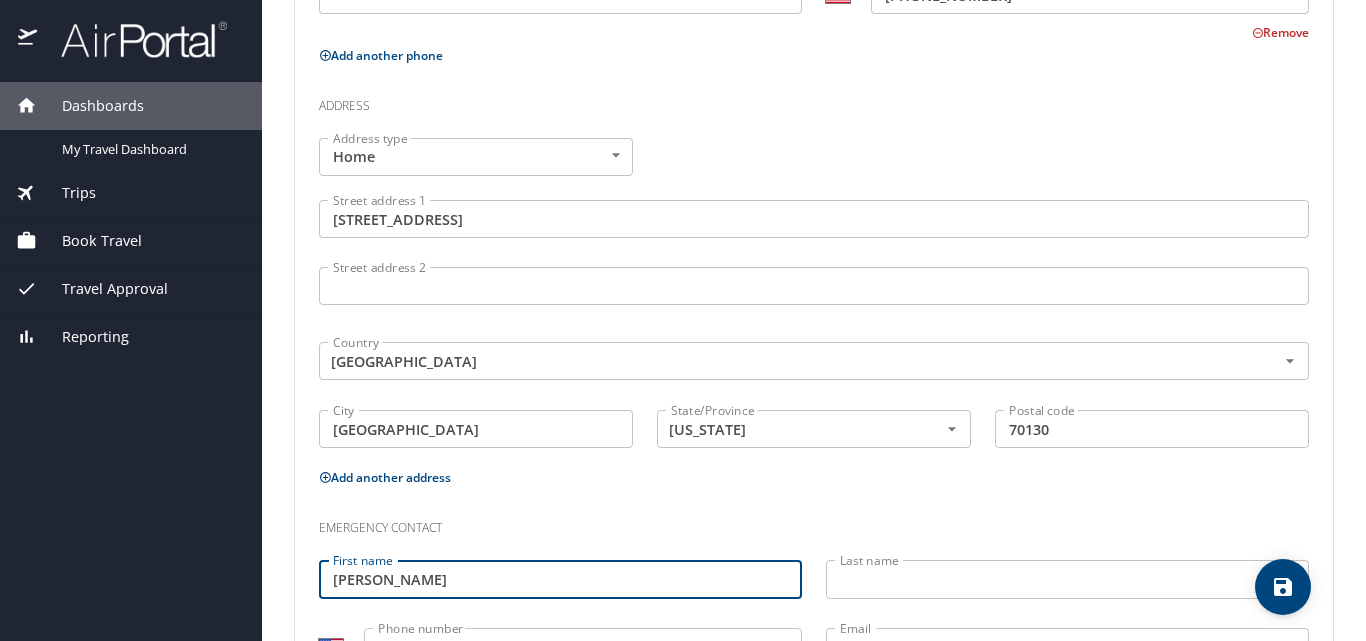
type input "[PERSON_NAME]"
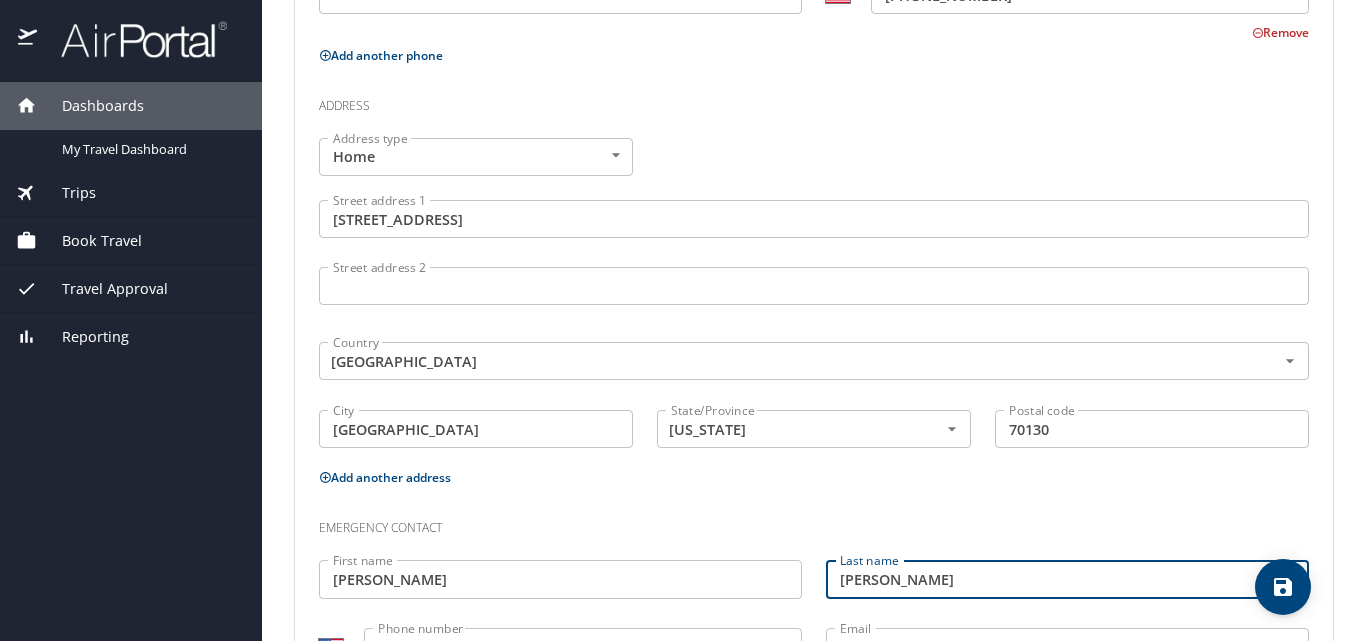
type input "[PERSON_NAME]"
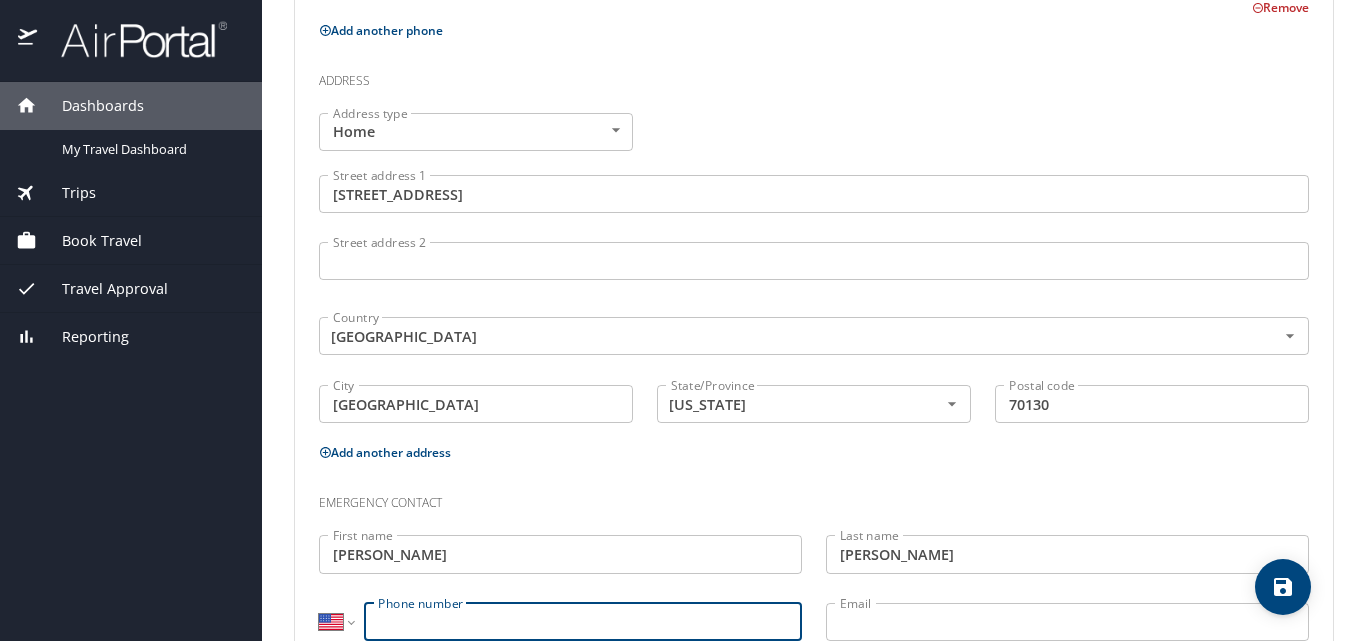
click at [403, 615] on input "Phone number" at bounding box center [583, 622] width 438 height 38
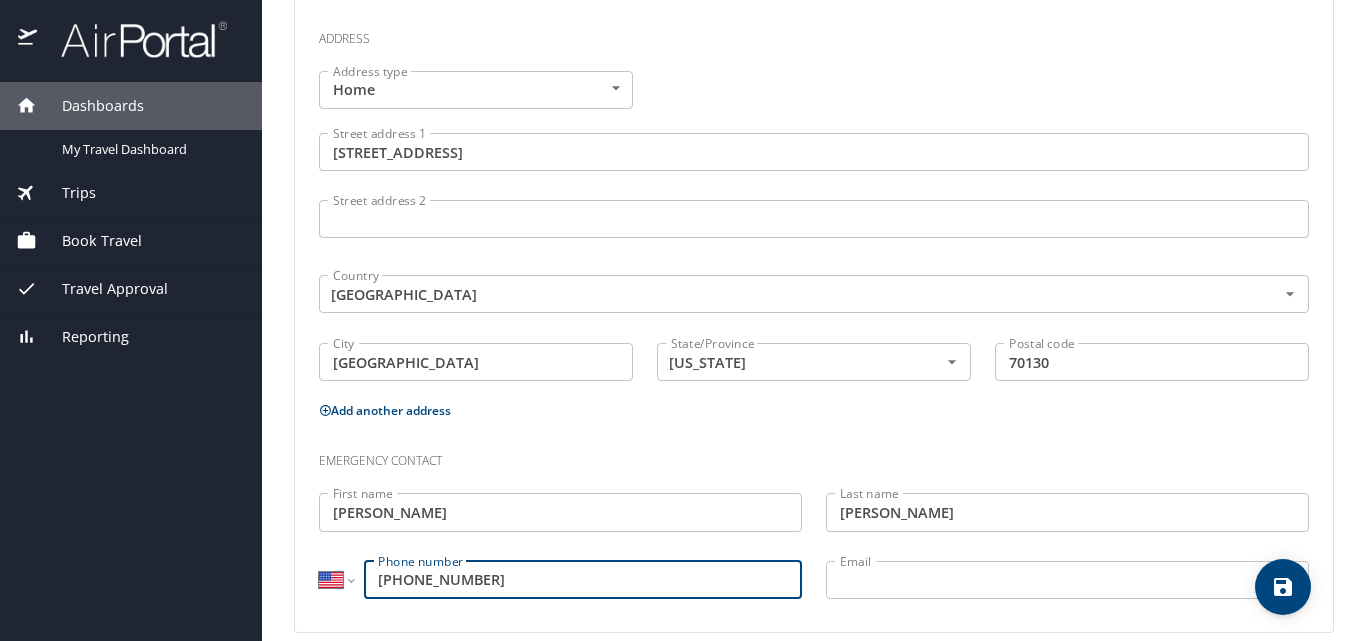
scroll to position [765, 0]
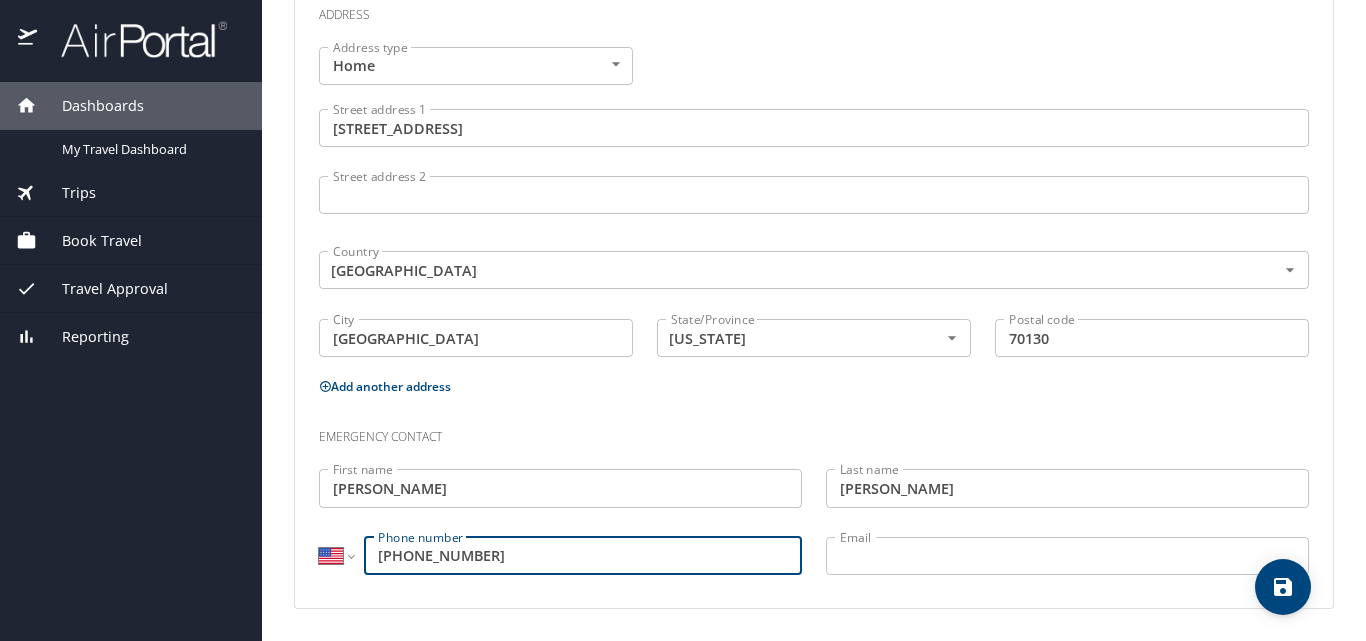
type input "[PHONE_NUMBER]"
click at [928, 553] on input "Email" at bounding box center [1067, 556] width 483 height 38
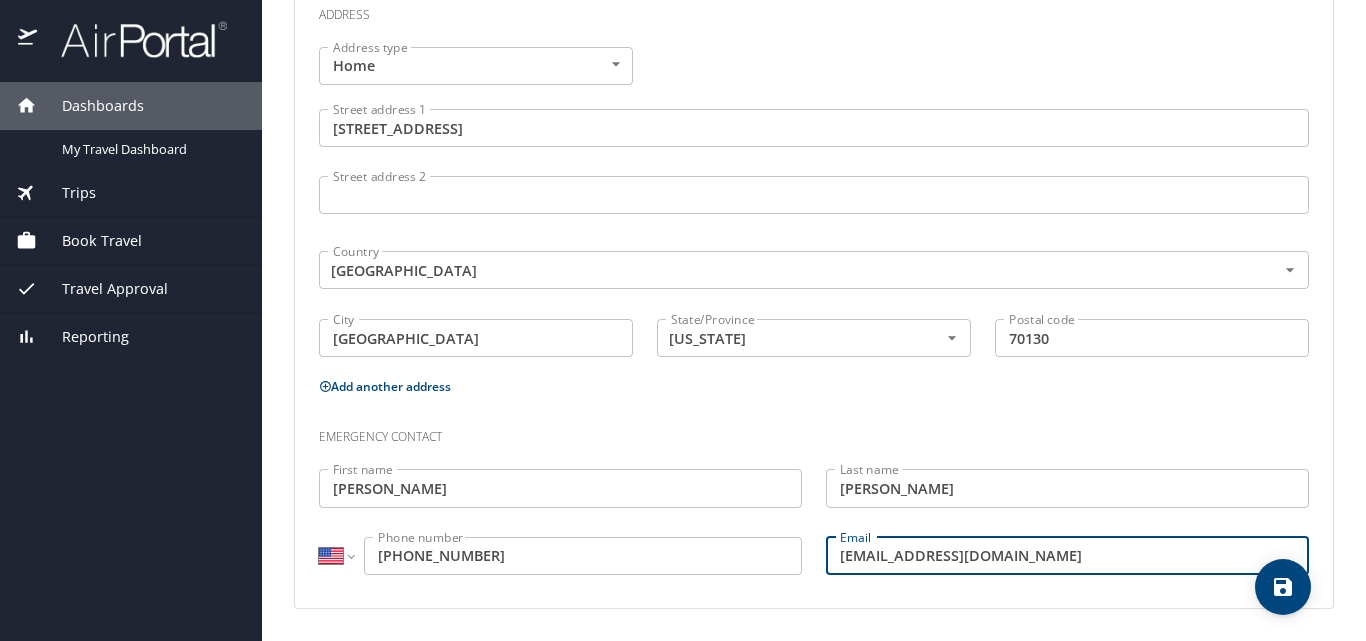
type input "[EMAIL_ADDRESS][DOMAIN_NAME]"
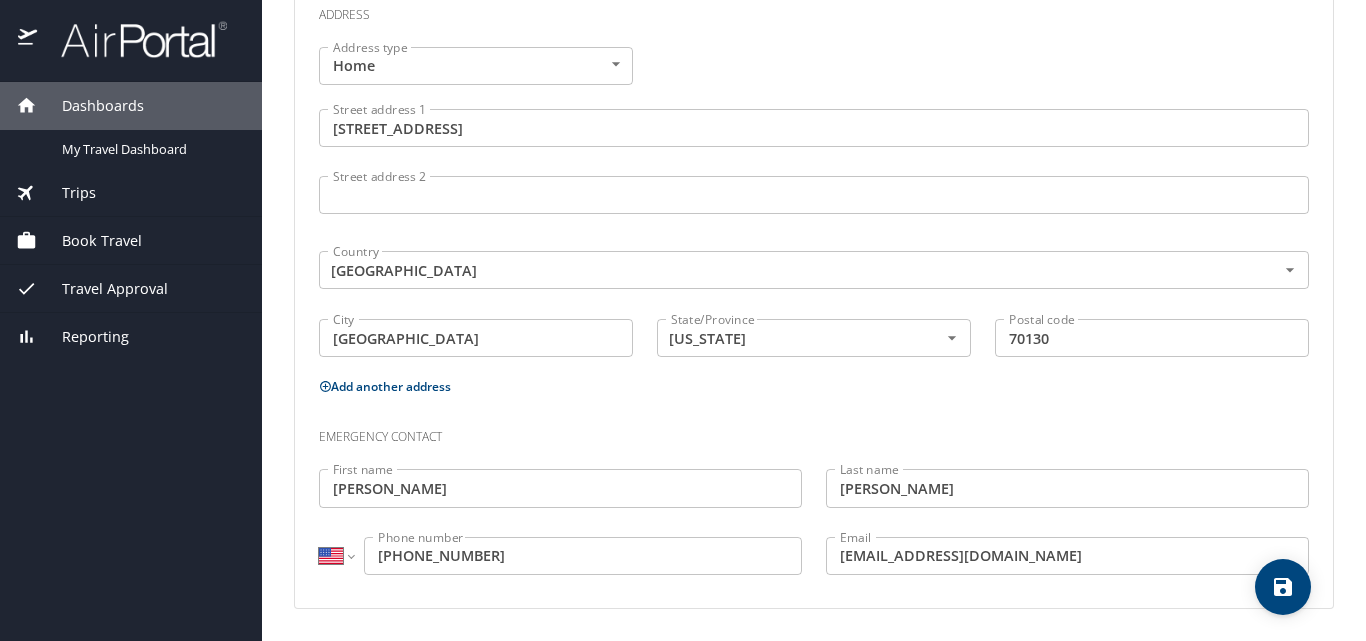
click at [1213, 594] on div "Phone Phone type Mobile Mobile Phone type International [GEOGRAPHIC_DATA] [GEOG…" at bounding box center [814, 150] width 1038 height 915
click at [1278, 586] on icon "save" at bounding box center [1283, 587] width 18 height 18
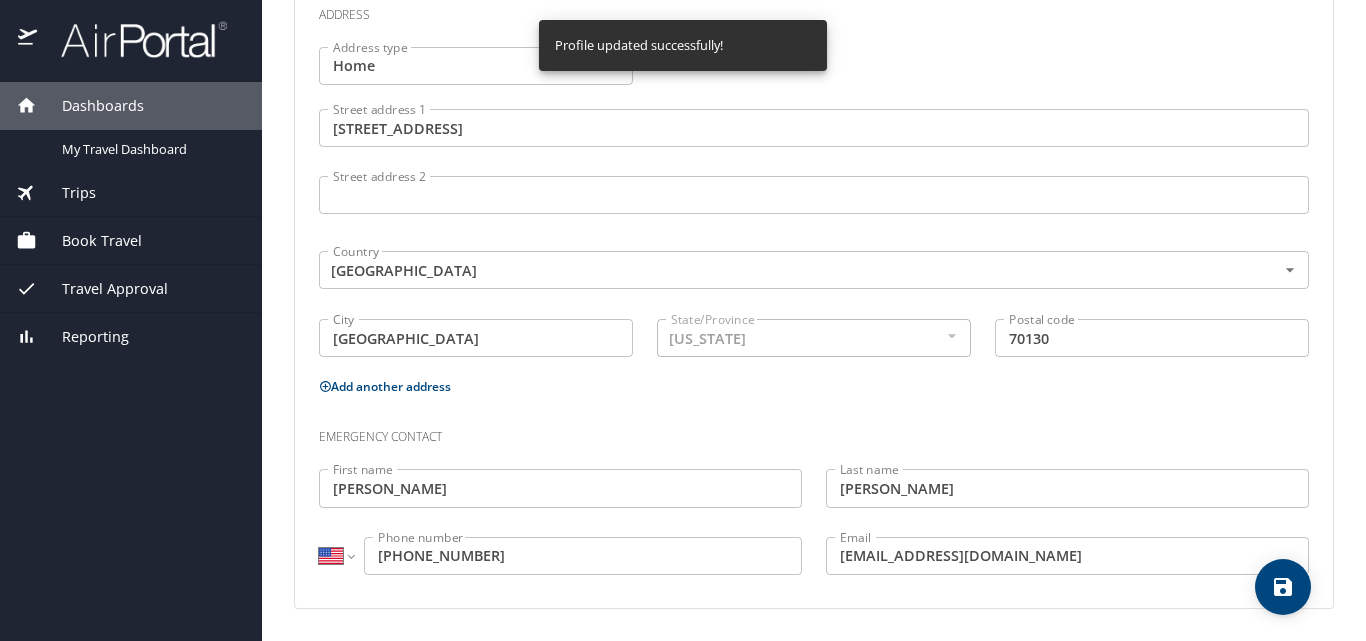
select select "US"
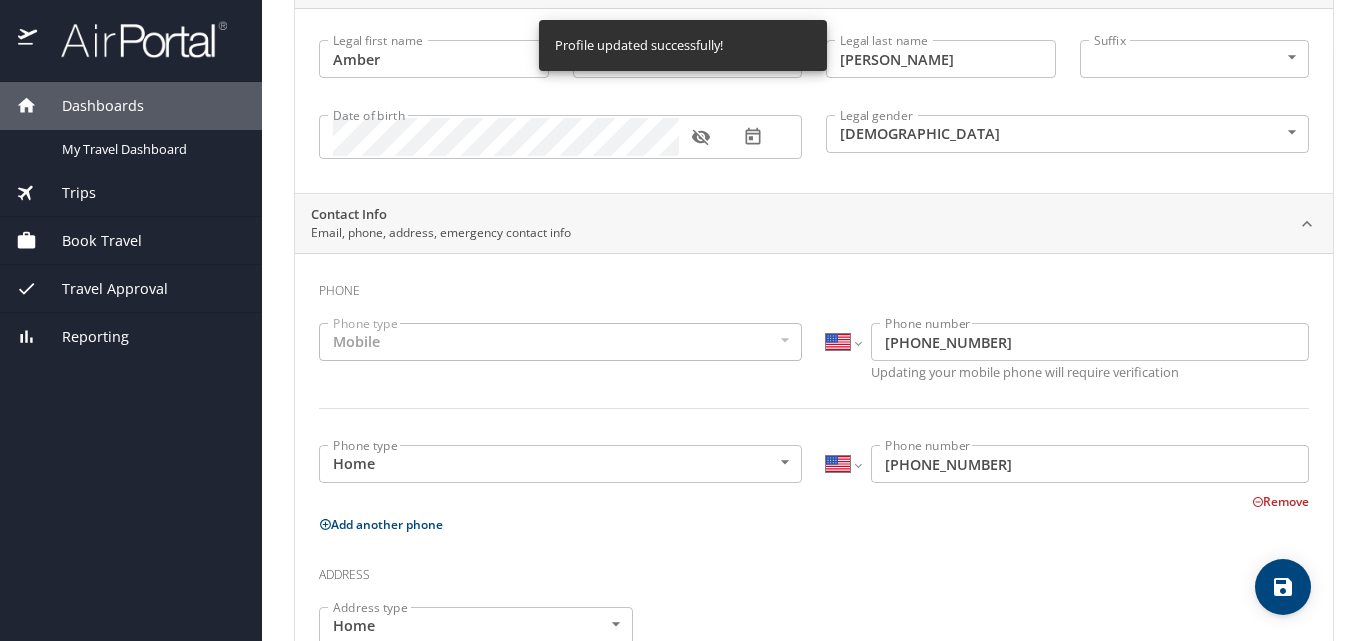
scroll to position [18, 0]
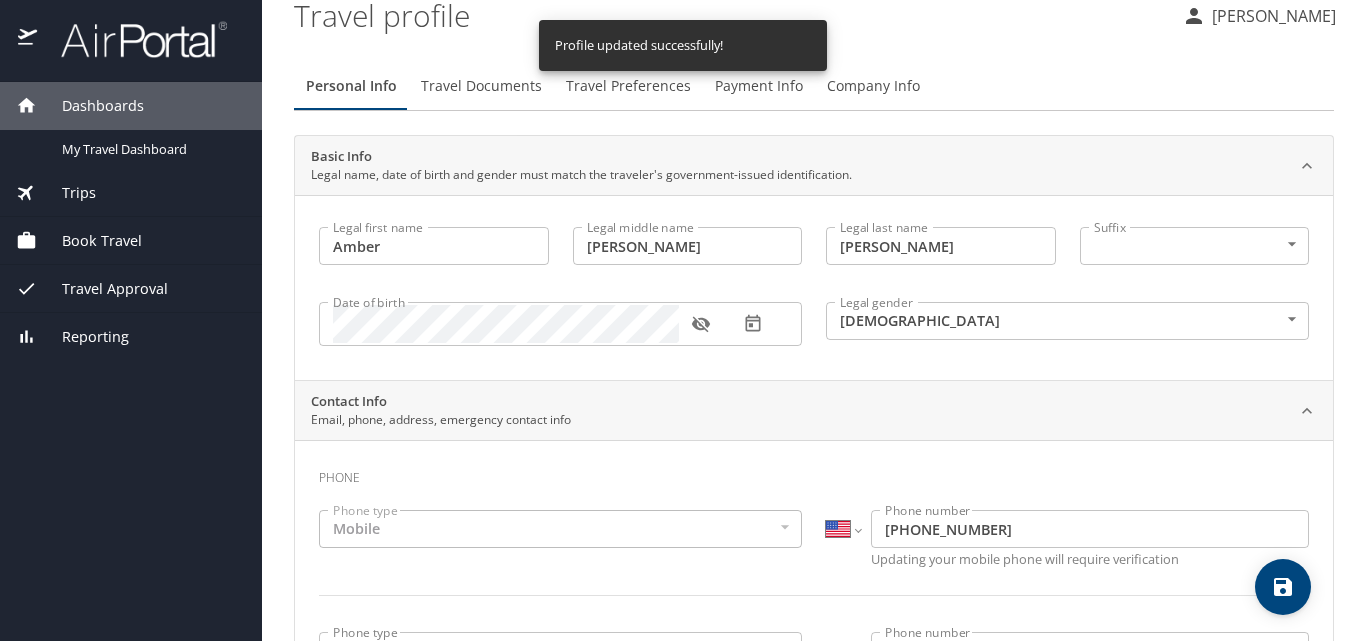
click at [479, 84] on span "Travel Documents" at bounding box center [481, 86] width 121 height 25
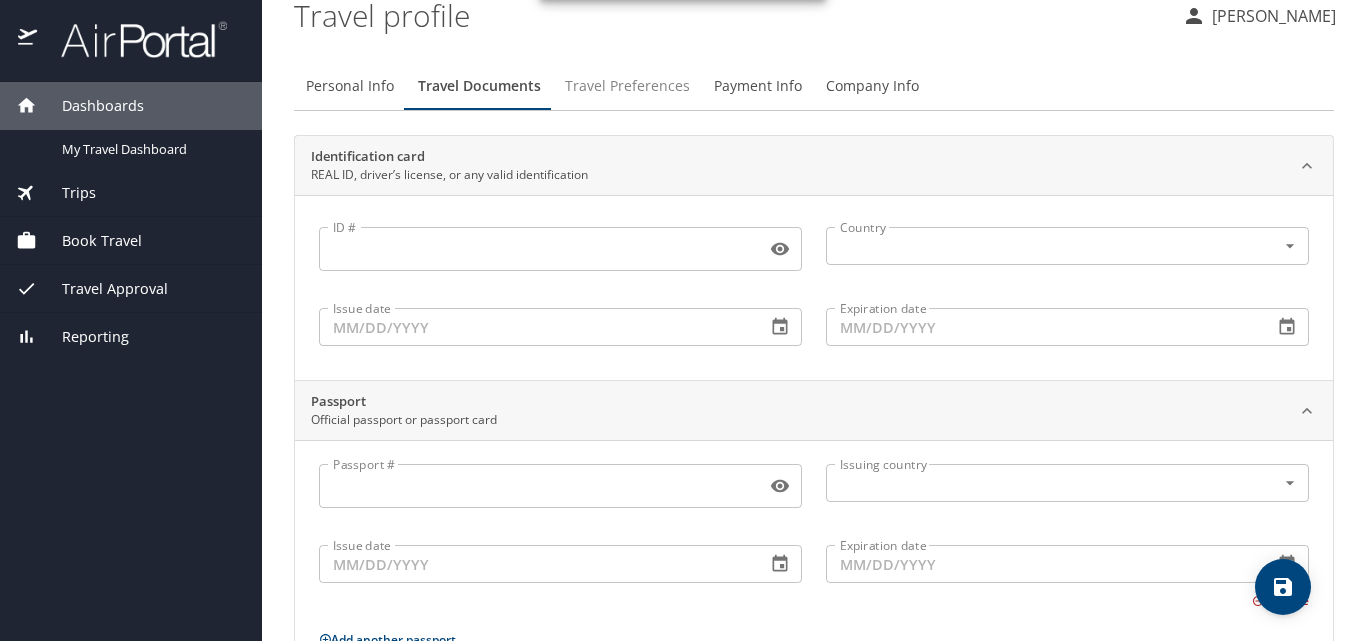
click at [585, 90] on span "Travel Preferences" at bounding box center [627, 86] width 125 height 25
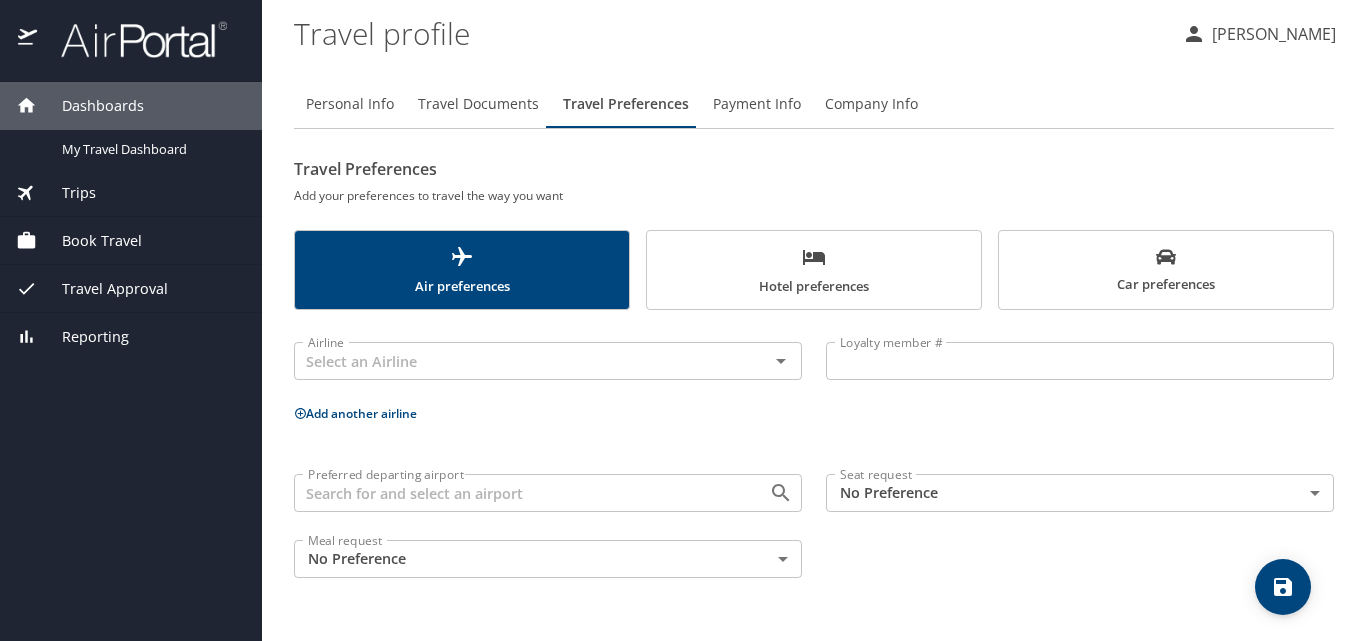
scroll to position [0, 0]
click at [92, 236] on span "Book Travel" at bounding box center [89, 241] width 105 height 22
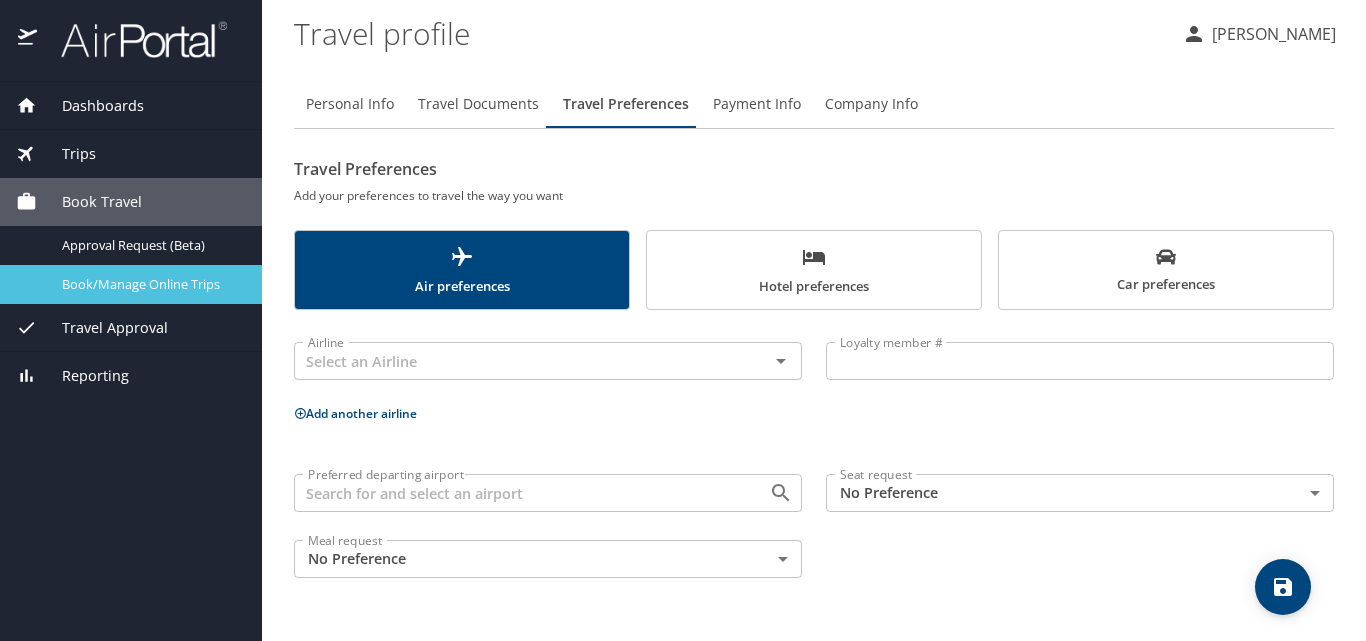
click at [121, 278] on span "Book/Manage Online Trips" at bounding box center [150, 284] width 176 height 19
